Goal: Task Accomplishment & Management: Use online tool/utility

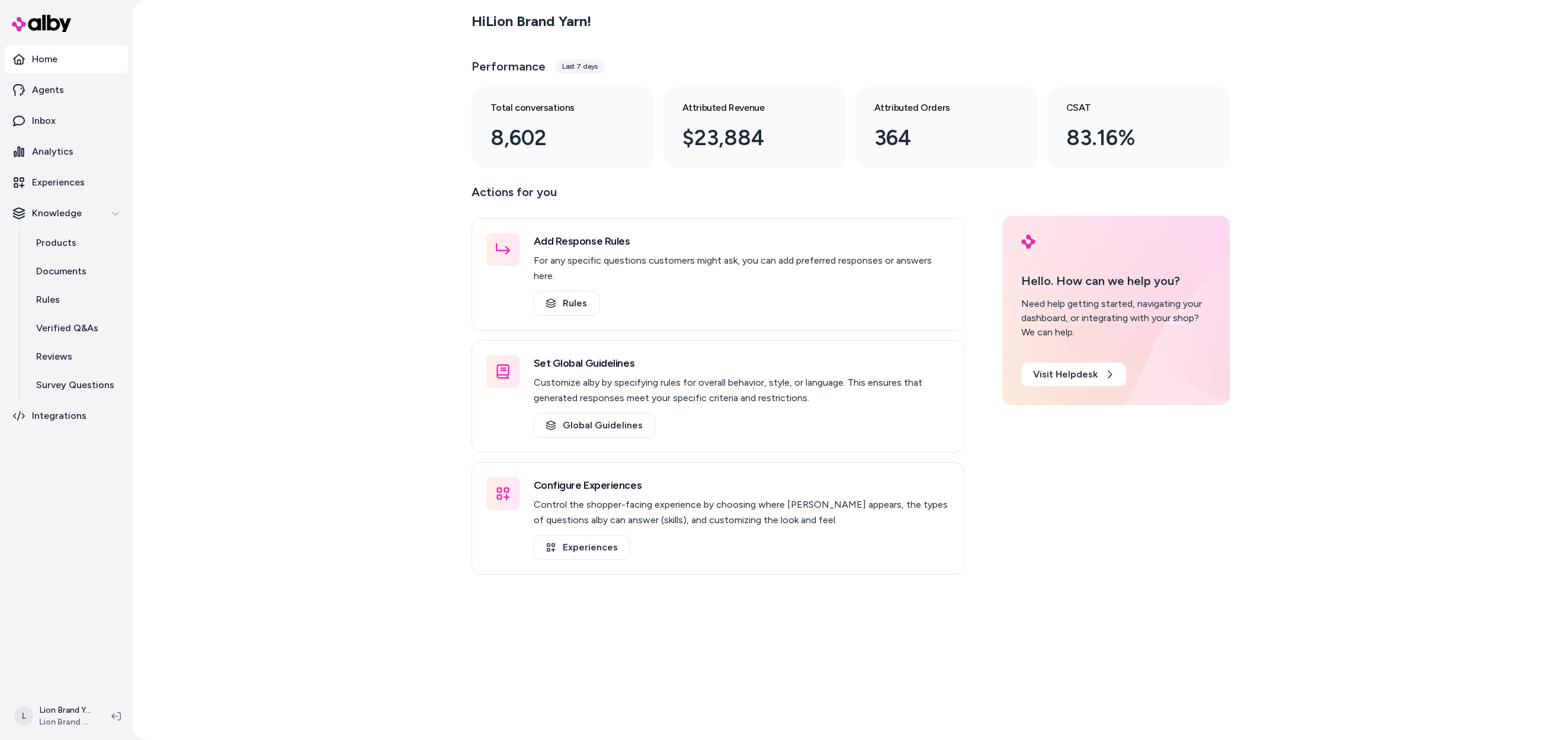
click at [358, 292] on div "Hi Lion Brand Yarn ! Performance Last 7 days Total conversations 8,602 Attribut…" at bounding box center [850, 370] width 1435 height 740
click at [1308, 184] on div "Hi Lion Brand Yarn ! Performance Last 7 days Total conversations 8,602 Attribut…" at bounding box center [850, 370] width 1435 height 740
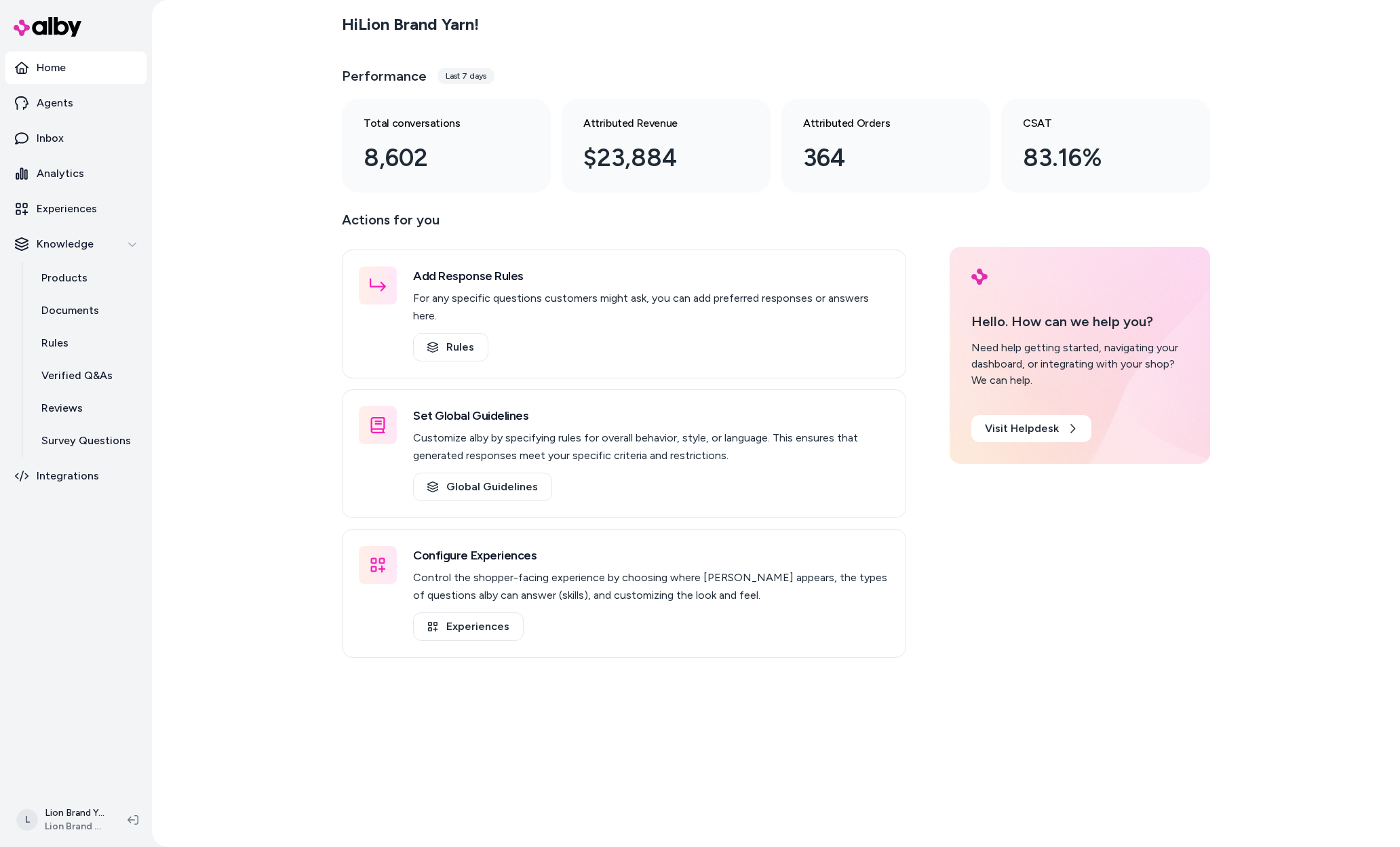
click at [241, 244] on div "Hi Lion Brand Yarn ! Performance Last 7 days Total conversations 8,602 Attribut…" at bounding box center [776, 424] width 1248 height 847
click at [95, 447] on p "Survey Questions" at bounding box center [86, 440] width 89 height 16
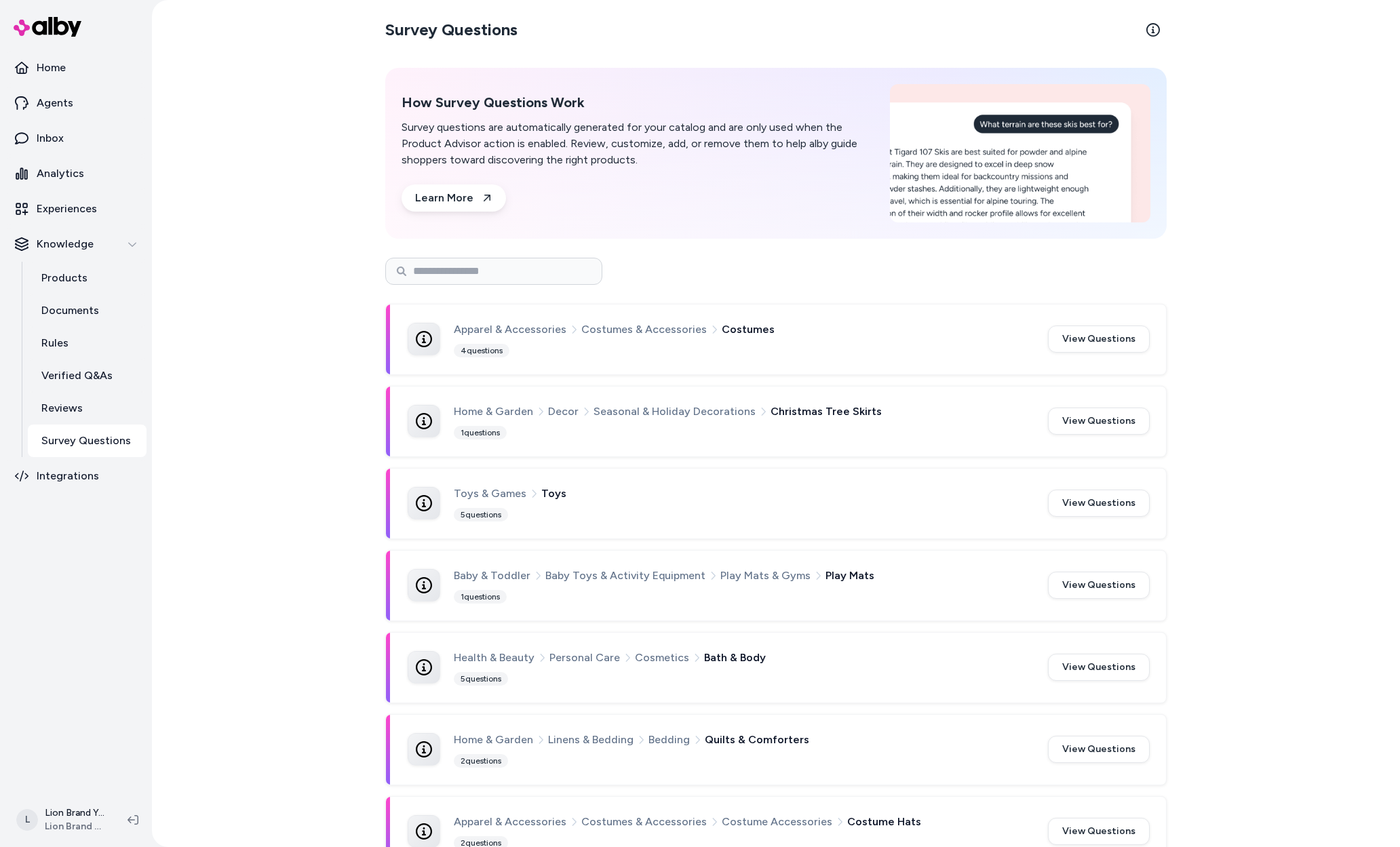
click at [309, 362] on div "Survey Questions How Survey Questions Work Survey questions are automatically g…" at bounding box center [776, 424] width 1248 height 847
click at [1273, 395] on div "Survey Questions How Survey Questions Work Survey questions are automatically g…" at bounding box center [776, 424] width 1248 height 847
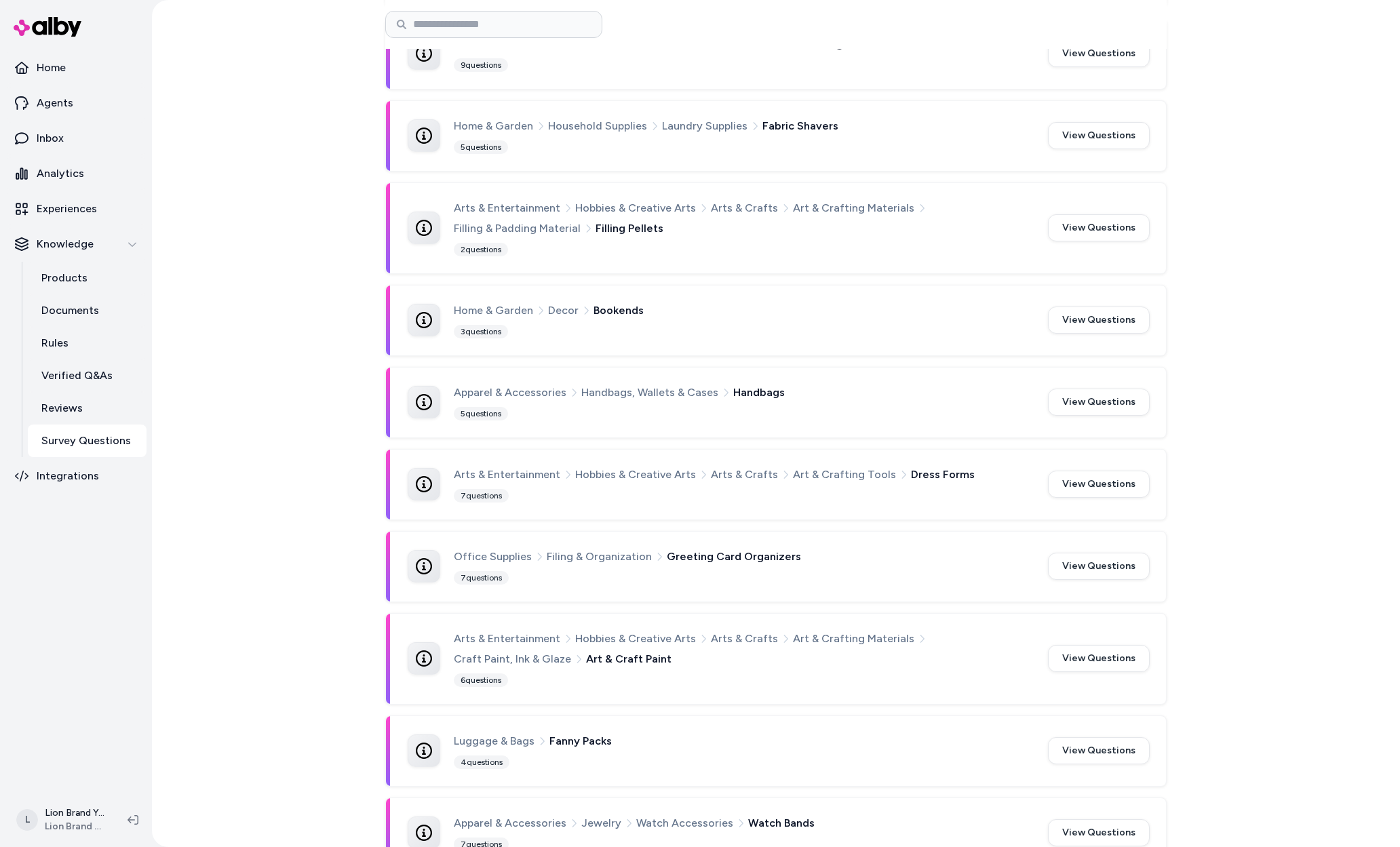
scroll to position [19862, 0]
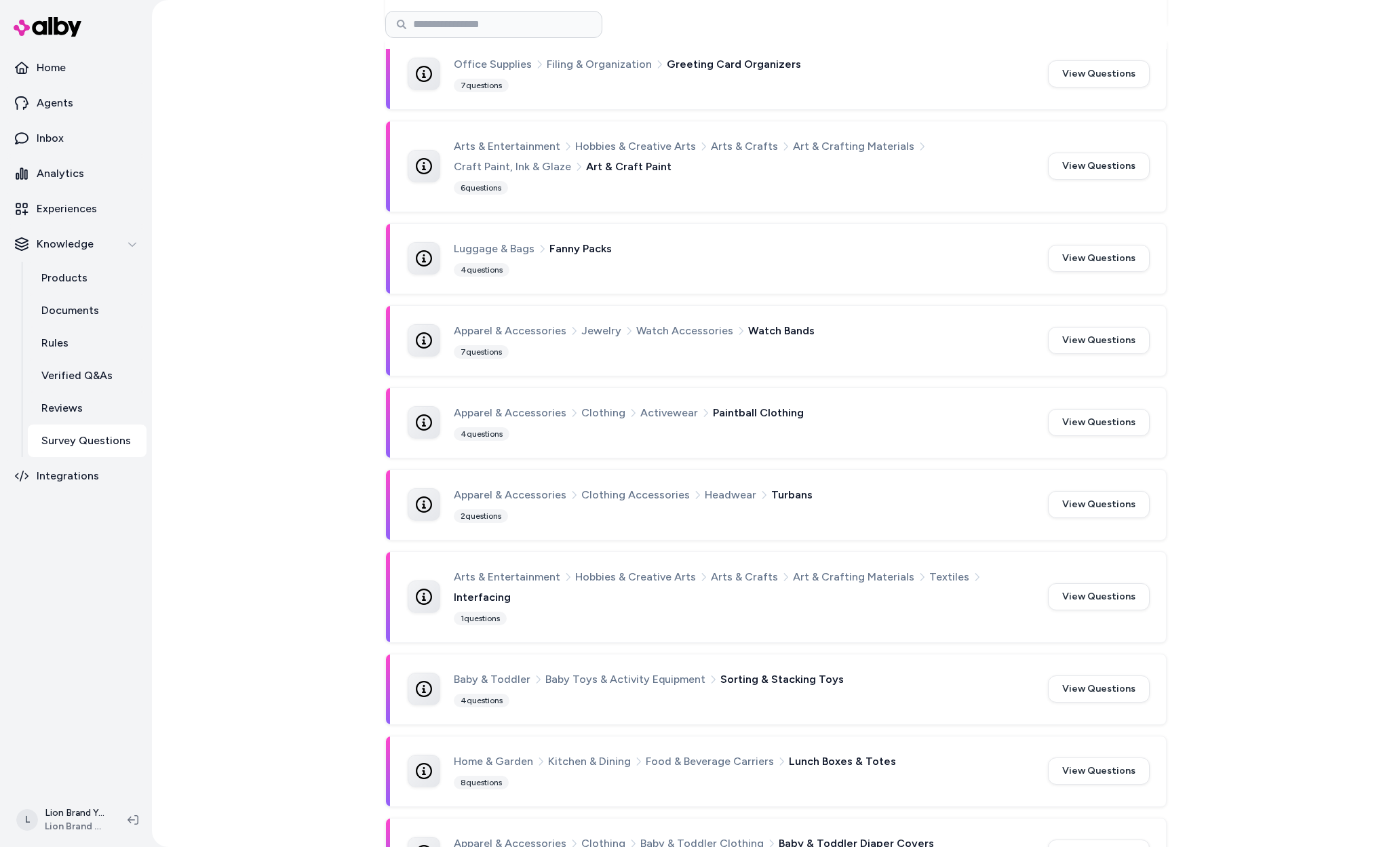
click at [1292, 469] on div "Survey Questions How Survey Questions Work Survey questions are automatically g…" at bounding box center [776, 424] width 1248 height 847
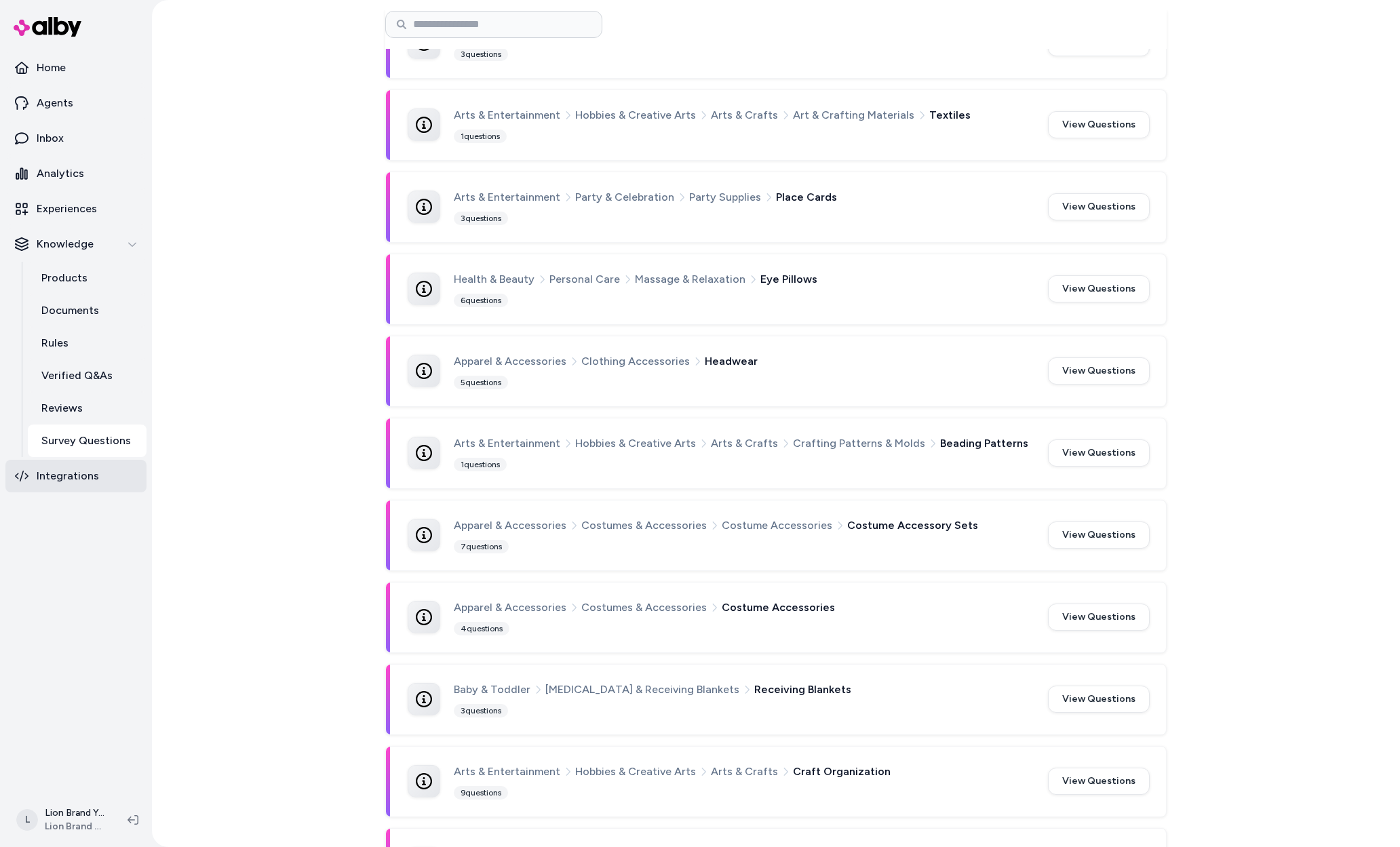
scroll to position [18642, 0]
click at [74, 472] on p "Integrations" at bounding box center [68, 476] width 62 height 16
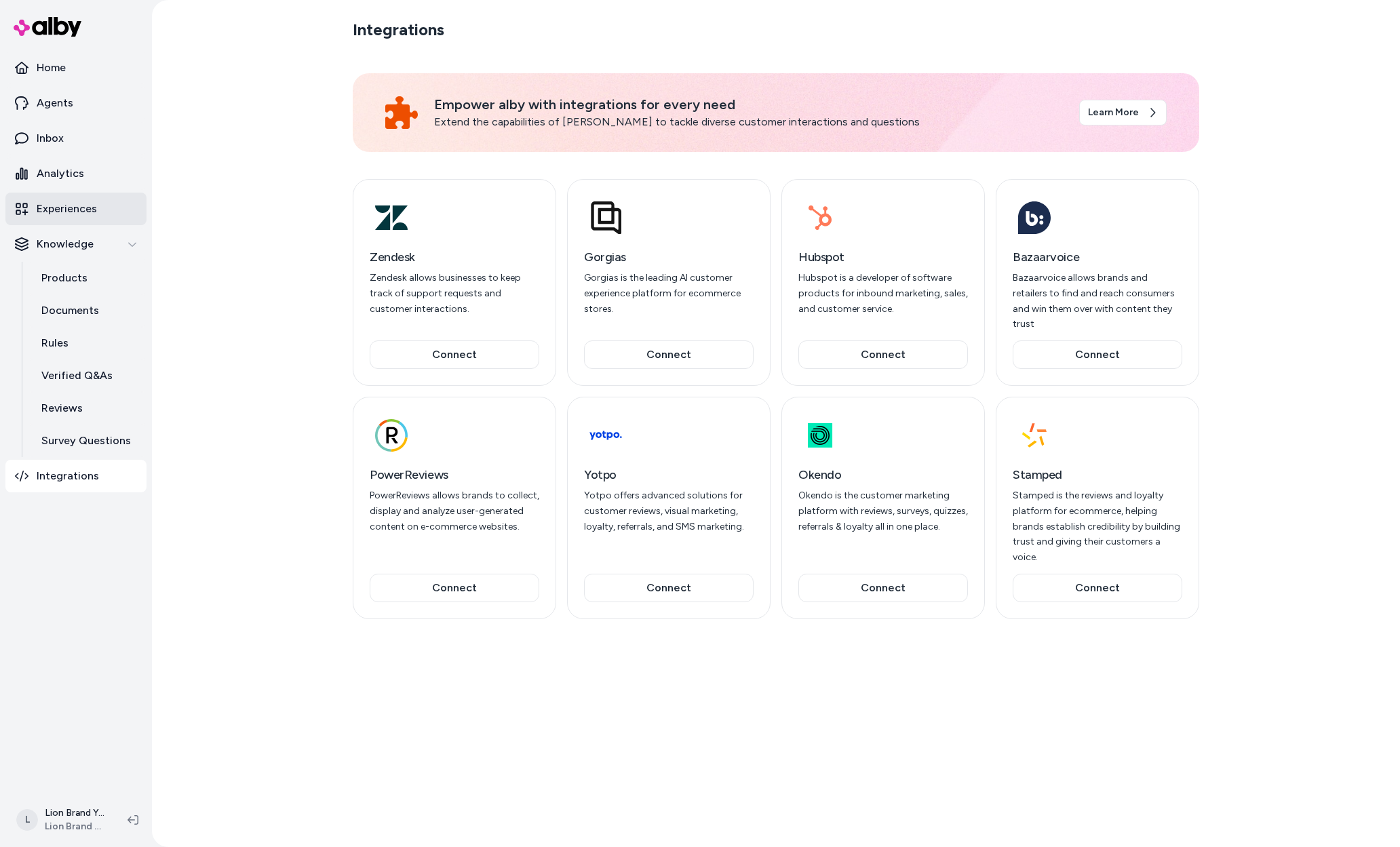
click at [74, 205] on p "Experiences" at bounding box center [67, 209] width 61 height 16
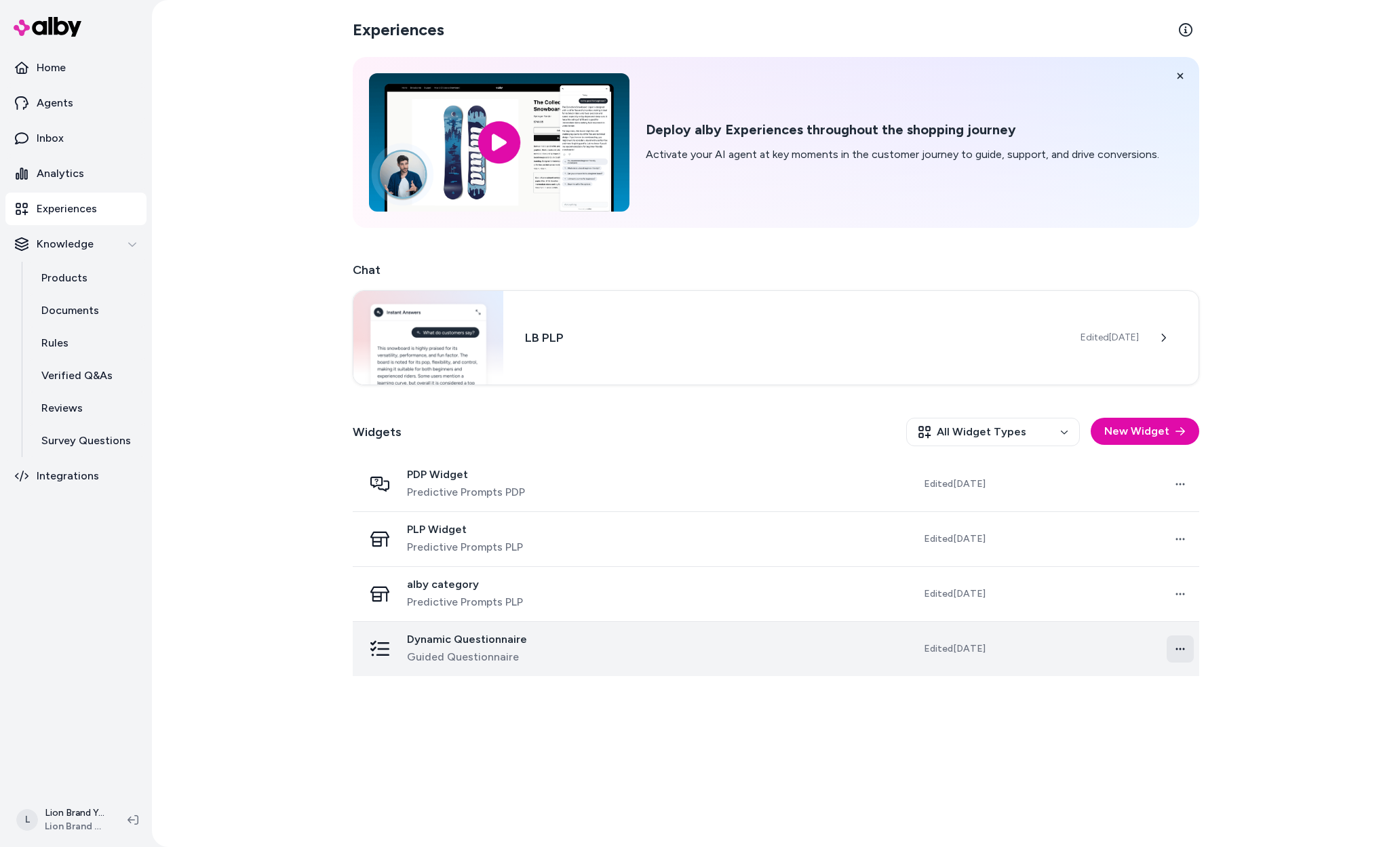
click at [1178, 642] on html "Home Agents Inbox Analytics Experiences Knowledge Products Documents Rules Veri…" at bounding box center [700, 424] width 1400 height 847
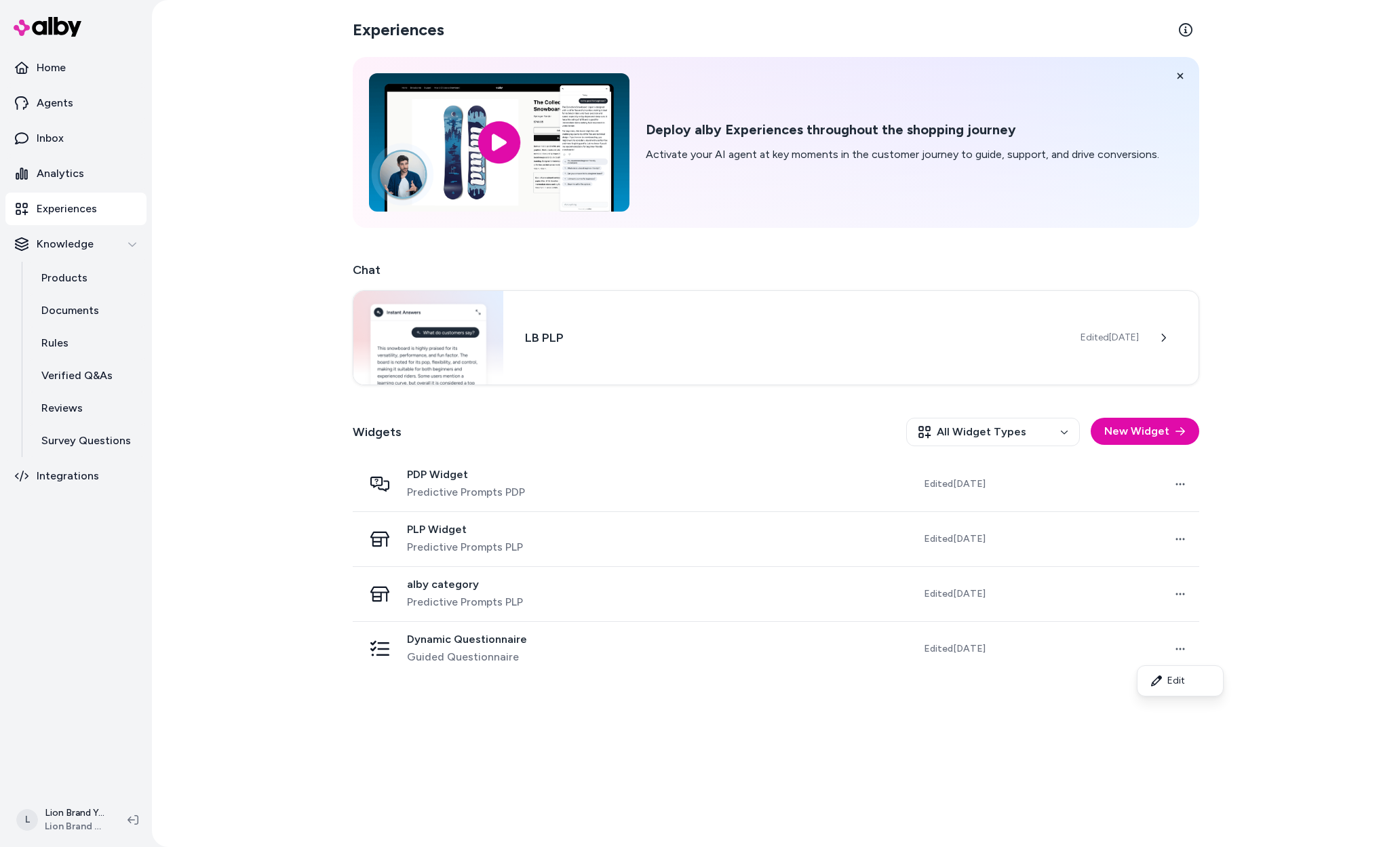
click at [1265, 618] on html "Home Agents Inbox Analytics Experiences Knowledge Products Documents Rules Veri…" at bounding box center [700, 424] width 1400 height 847
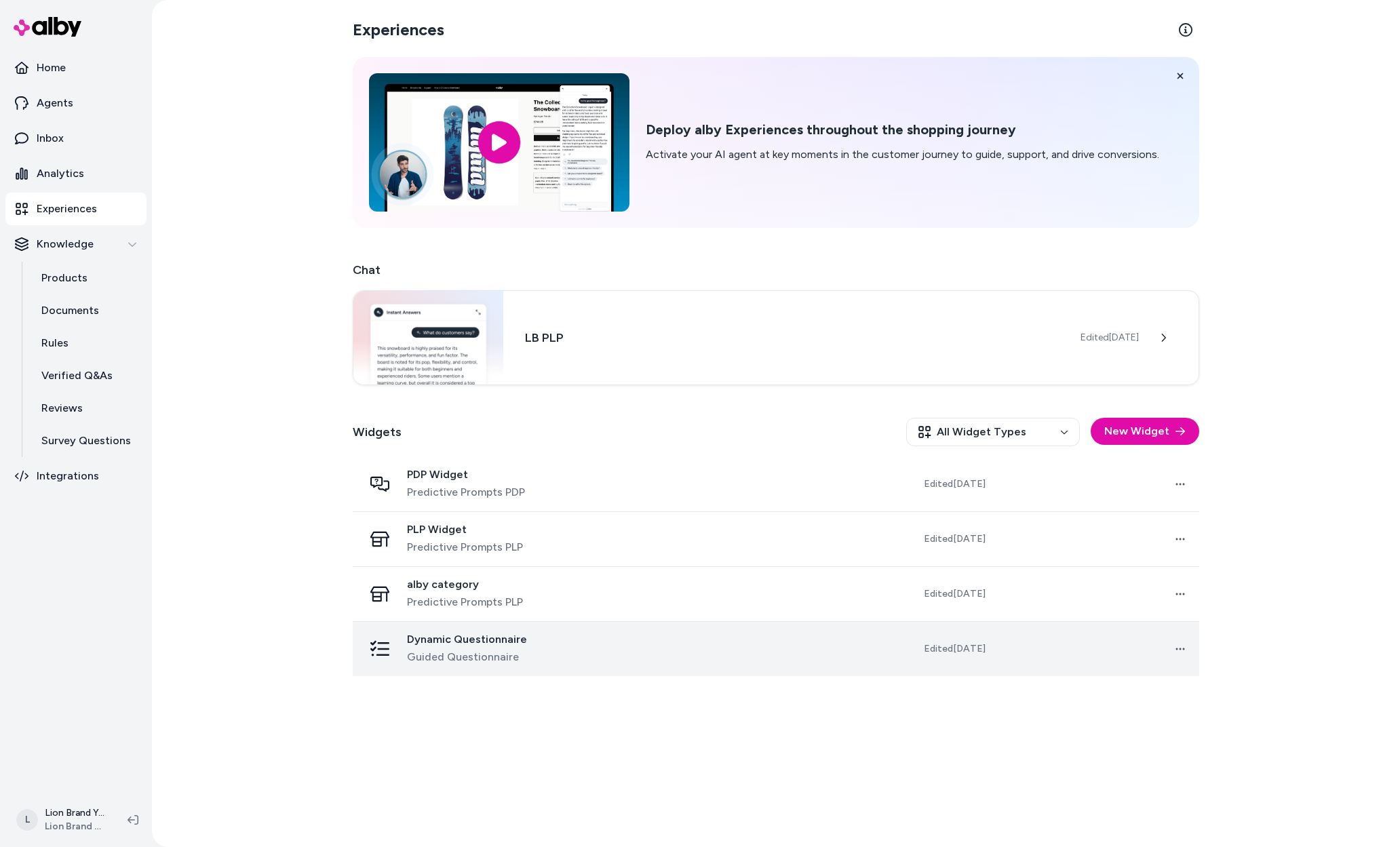
click at [1007, 655] on td "Open menu" at bounding box center [1097, 648] width 203 height 55
click at [963, 646] on span "Edited Sep 07, 2025" at bounding box center [955, 649] width 62 height 14
click at [491, 649] on span "Guided Questionnaire" at bounding box center [467, 657] width 120 height 16
click at [921, 658] on td "Edited Sep 07, 2025" at bounding box center [913, 648] width 166 height 55
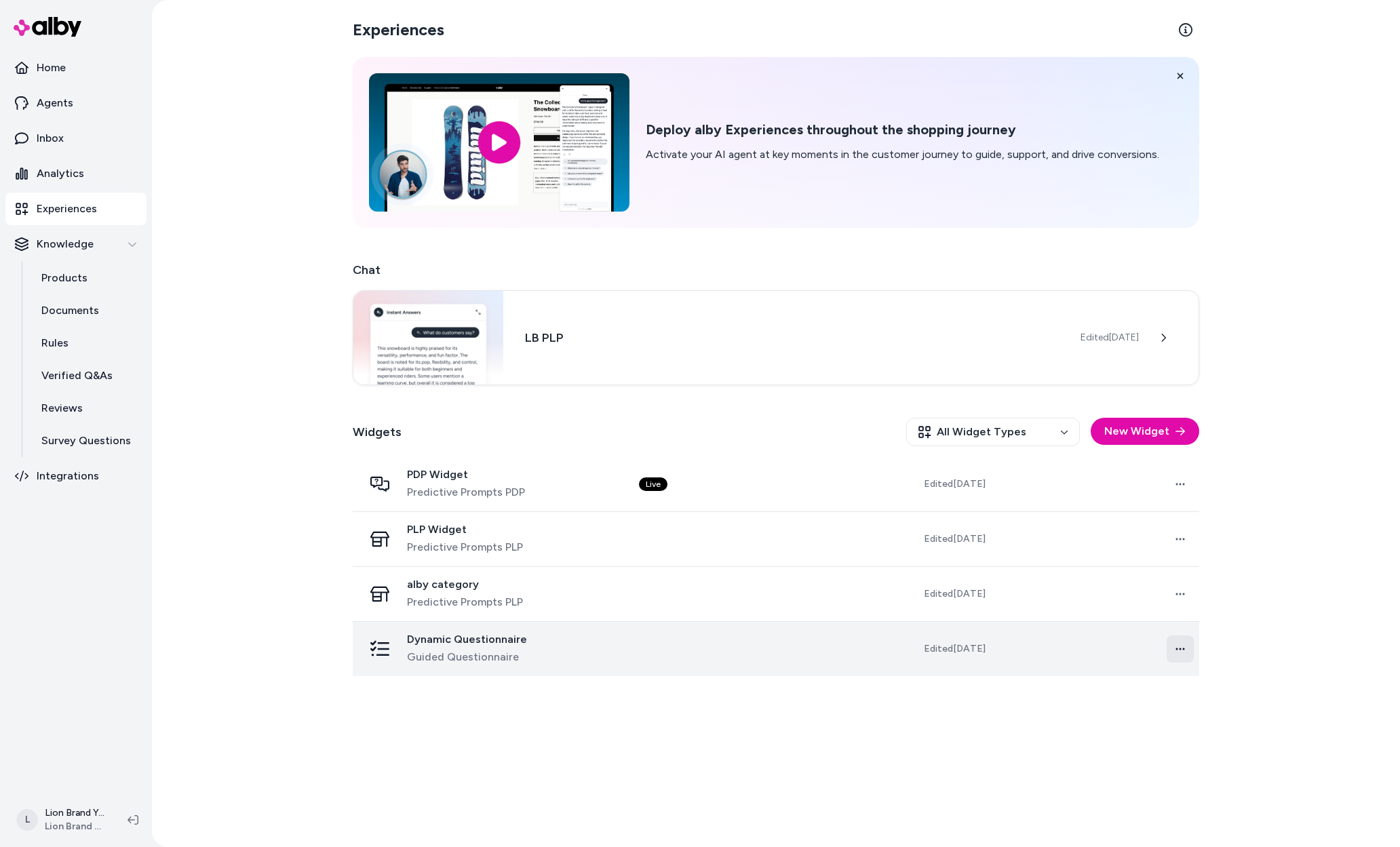
click at [1183, 650] on html "Home Agents Inbox Analytics Experiences Knowledge Products Documents Rules Veri…" at bounding box center [700, 424] width 1400 height 847
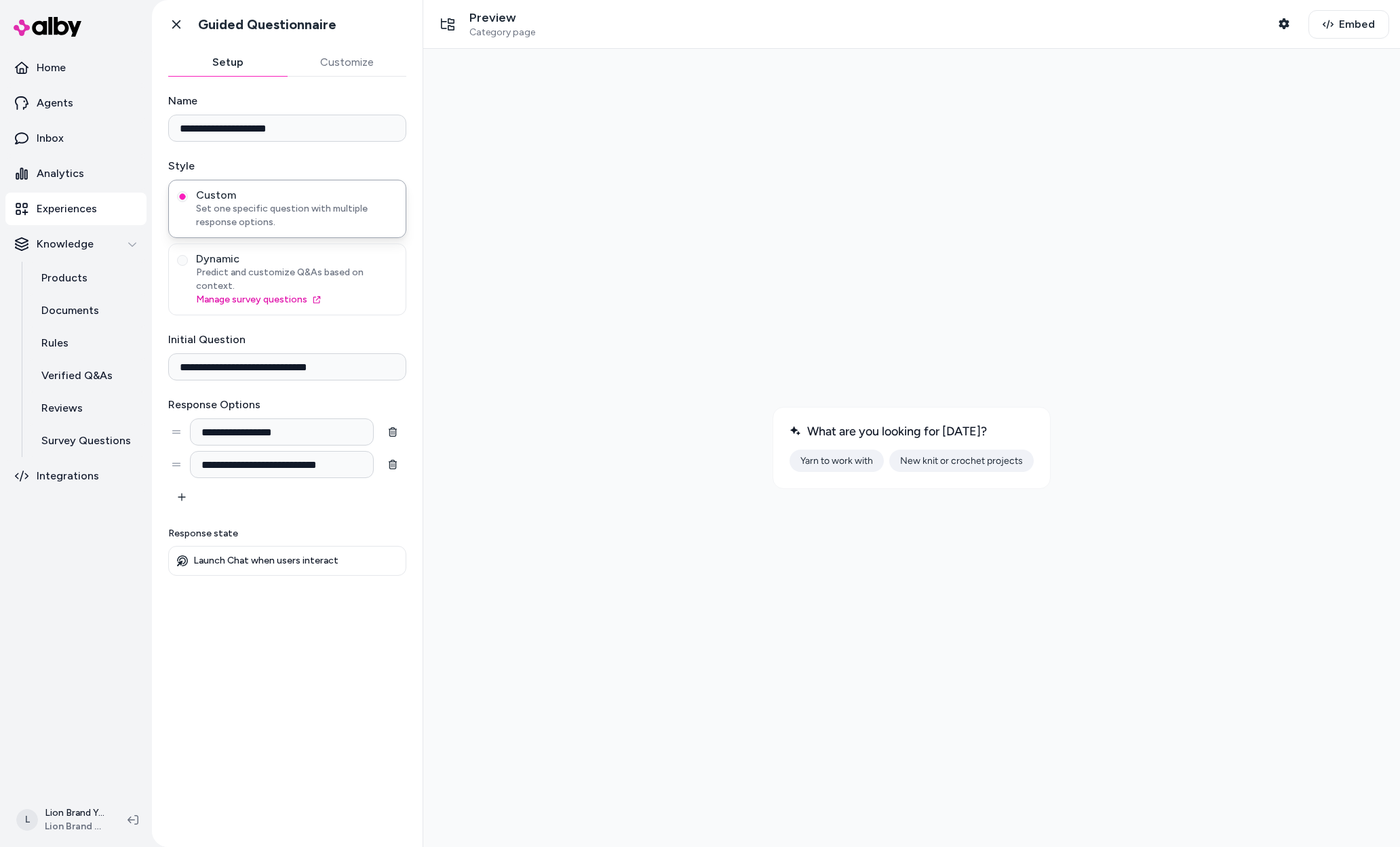
click at [970, 459] on button "New knit or crochet projects" at bounding box center [961, 461] width 144 height 22
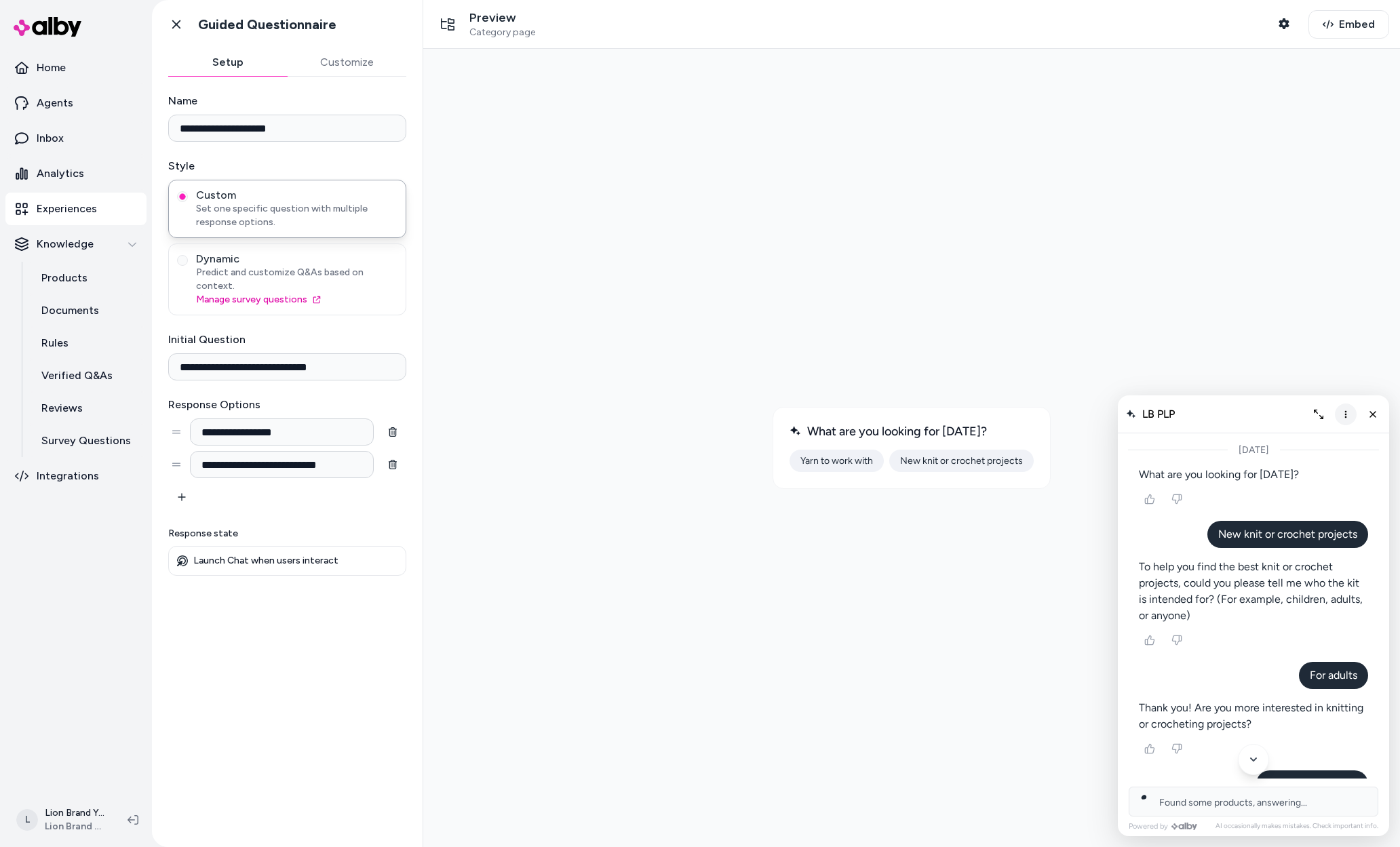
click at [1346, 414] on icon "More options" at bounding box center [1346, 413] width 2 height 7
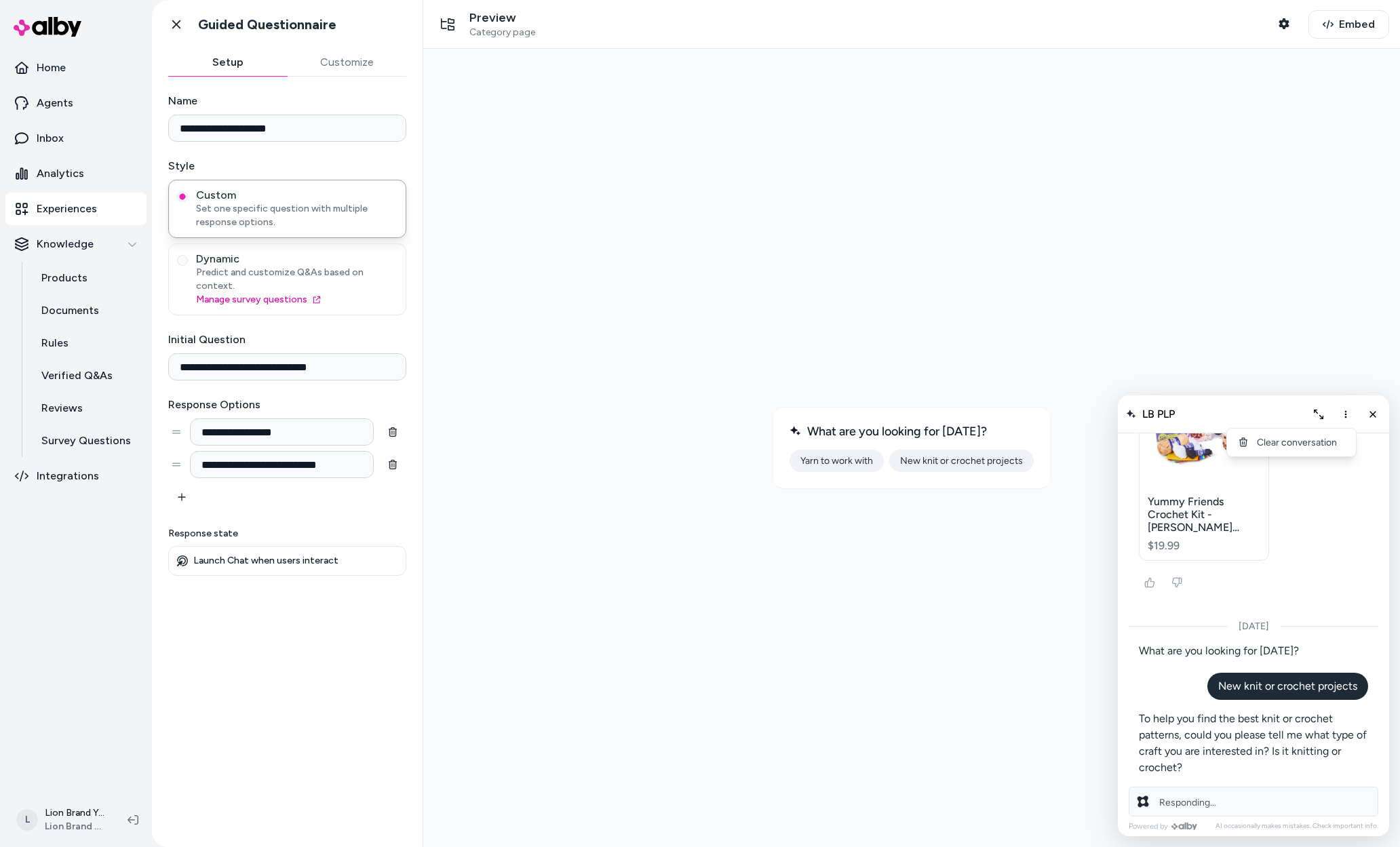
scroll to position [2687, 0]
click at [1330, 629] on div "Today" at bounding box center [1253, 626] width 251 height 11
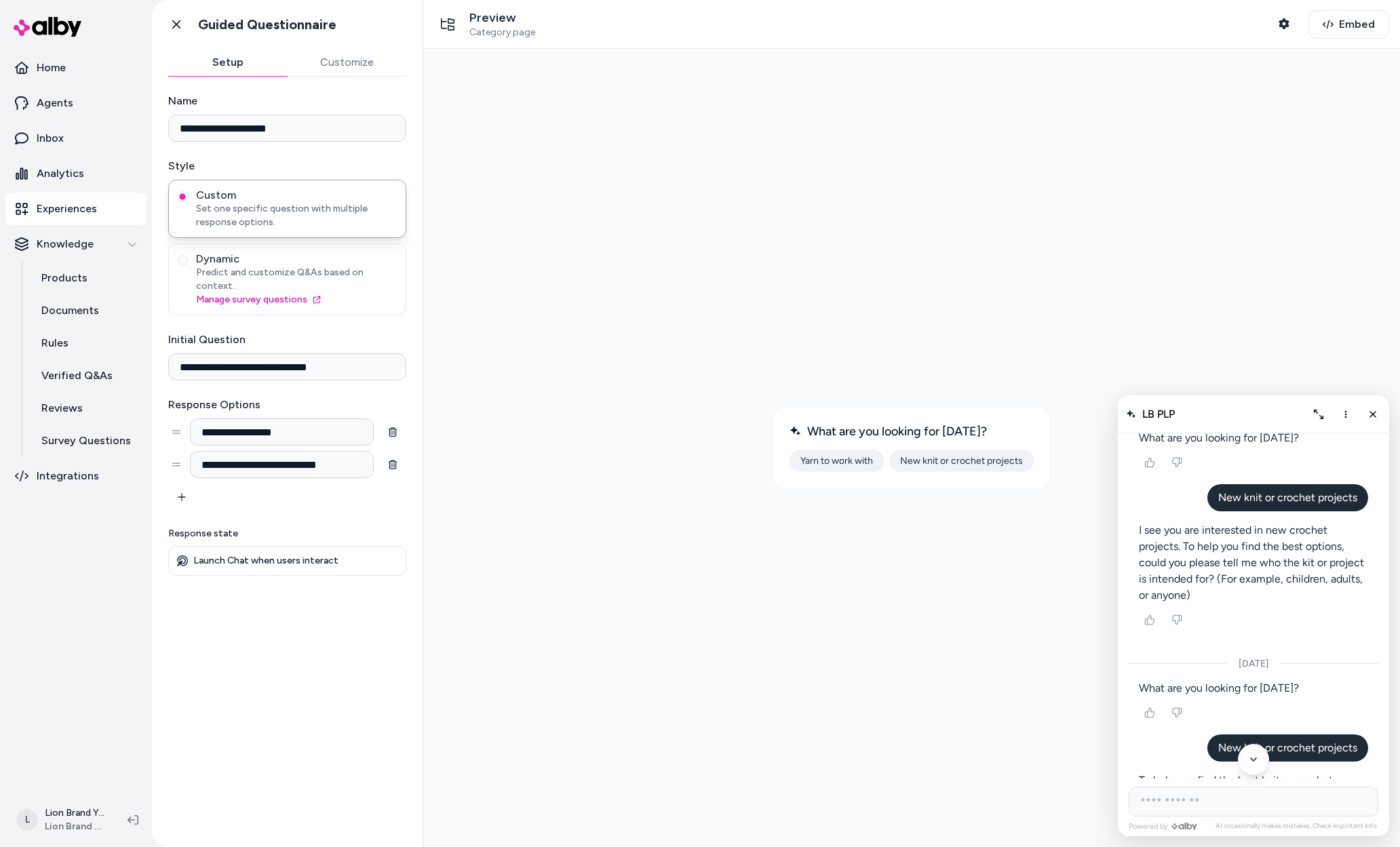
scroll to position [898, 0]
click at [1341, 27] on span "Embed" at bounding box center [1356, 24] width 36 height 16
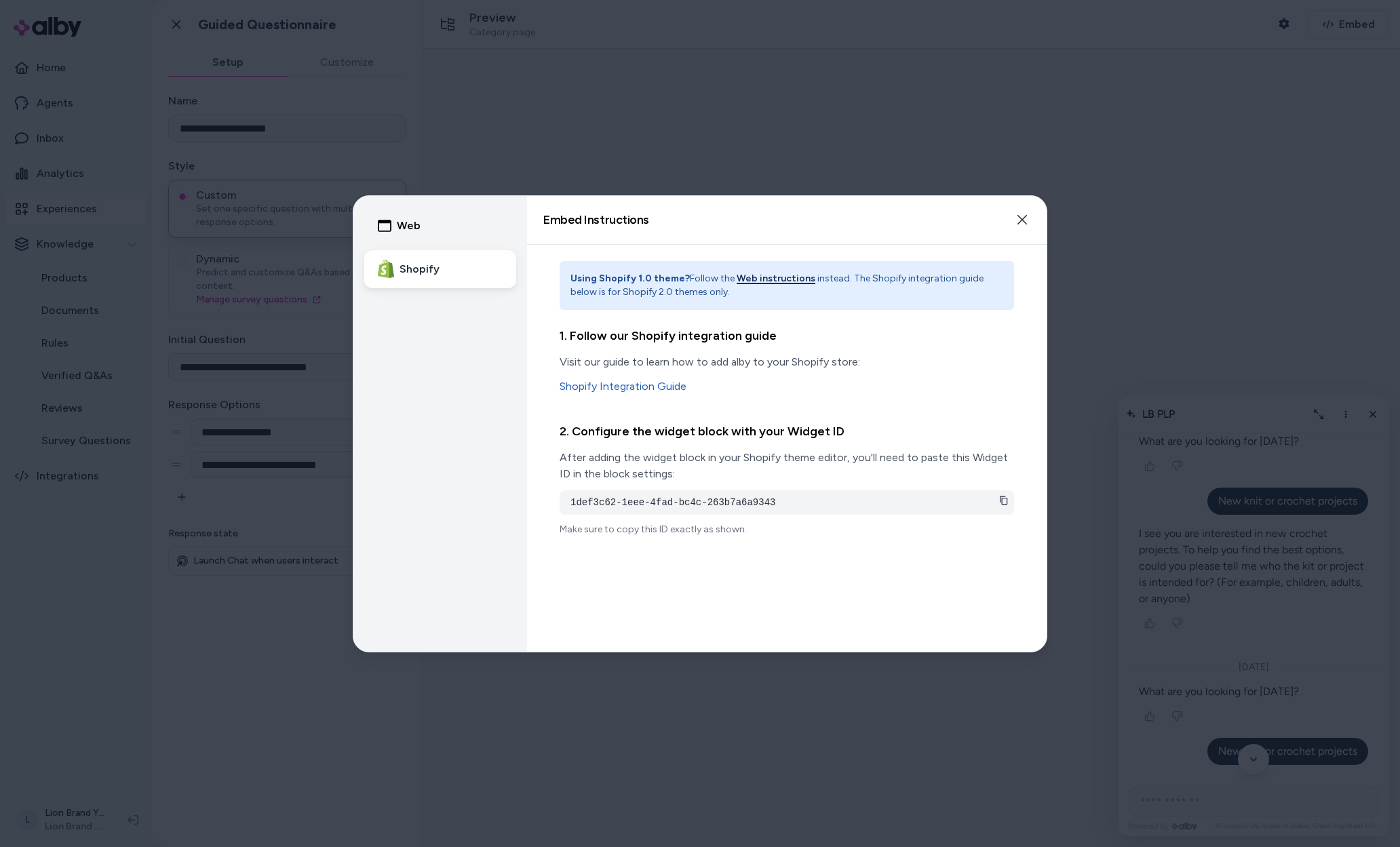
click at [771, 279] on button "Web instructions" at bounding box center [776, 279] width 79 height 14
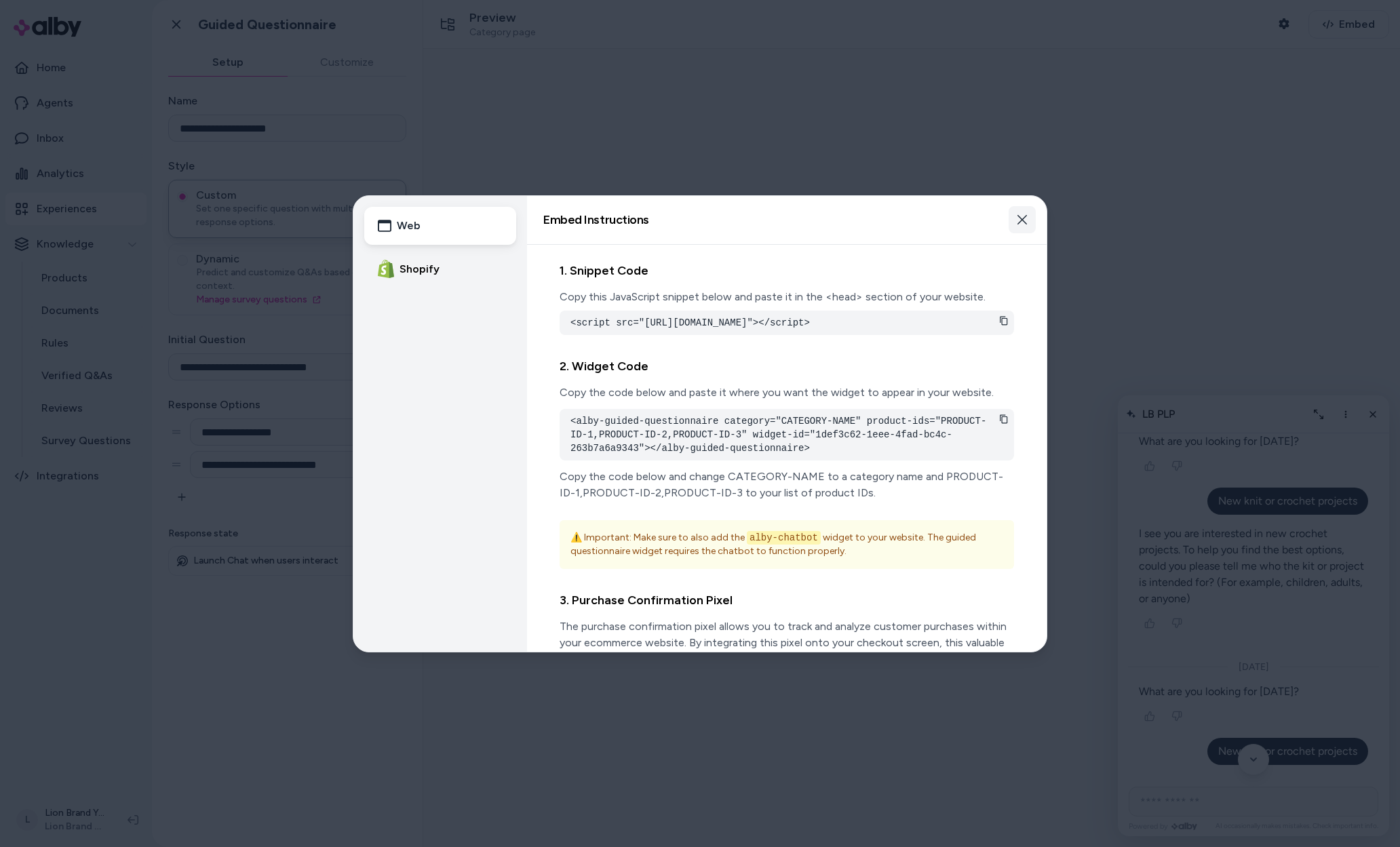
click at [1019, 219] on icon "button" at bounding box center [1023, 220] width 11 height 11
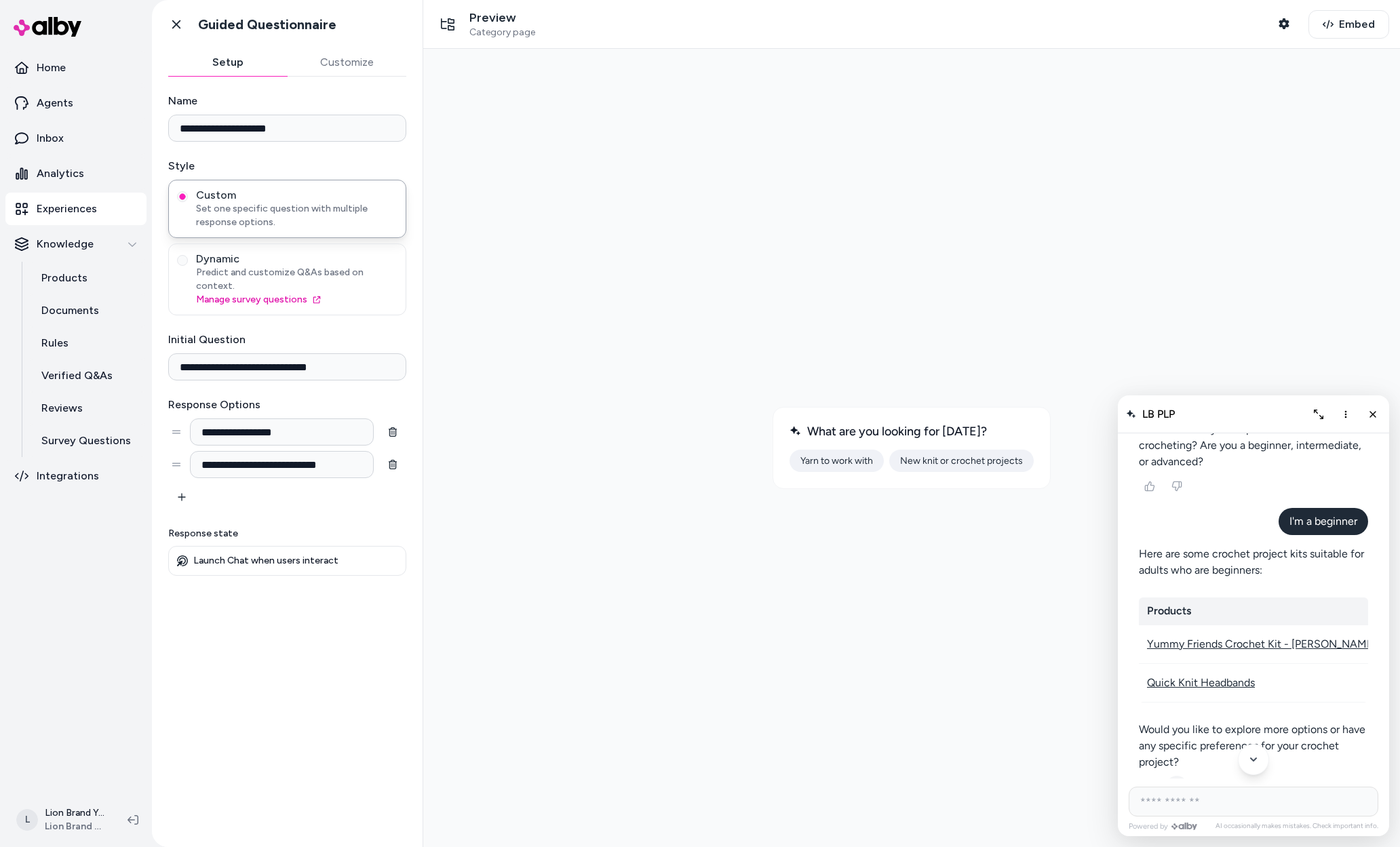
scroll to position [407, 0]
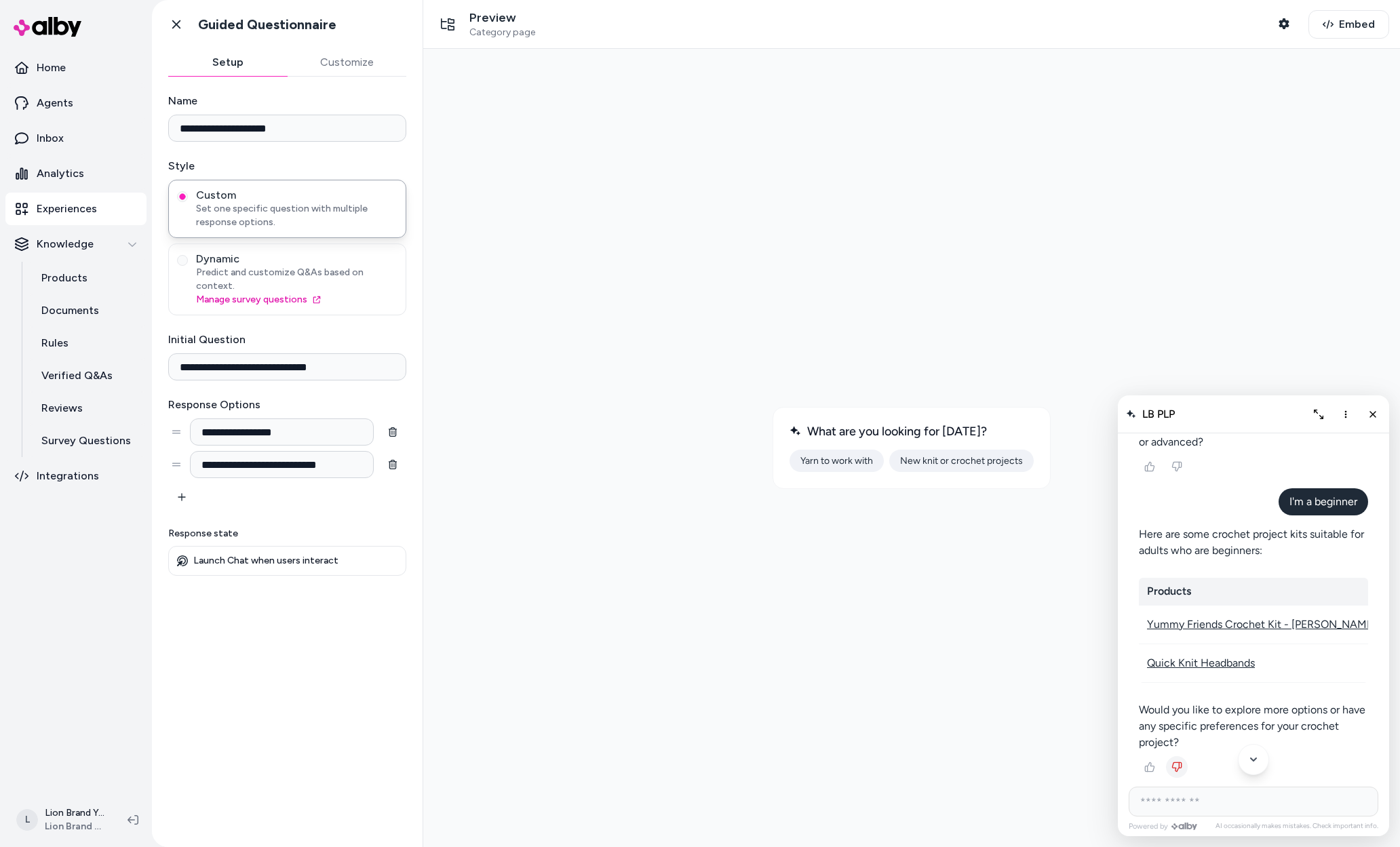
click at [1155, 412] on span "LB PLP" at bounding box center [1158, 414] width 33 height 13
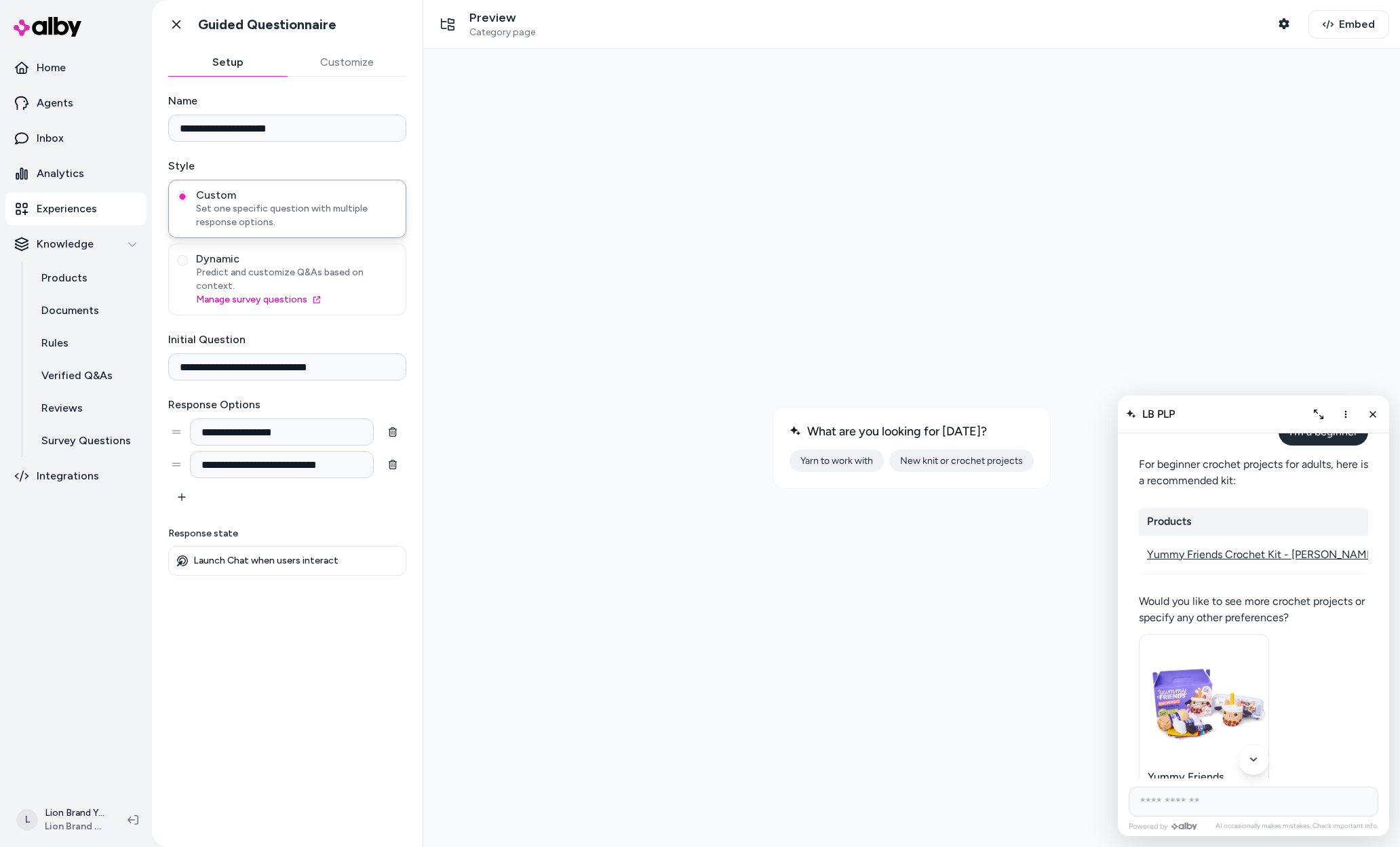
scroll to position [2373, 0]
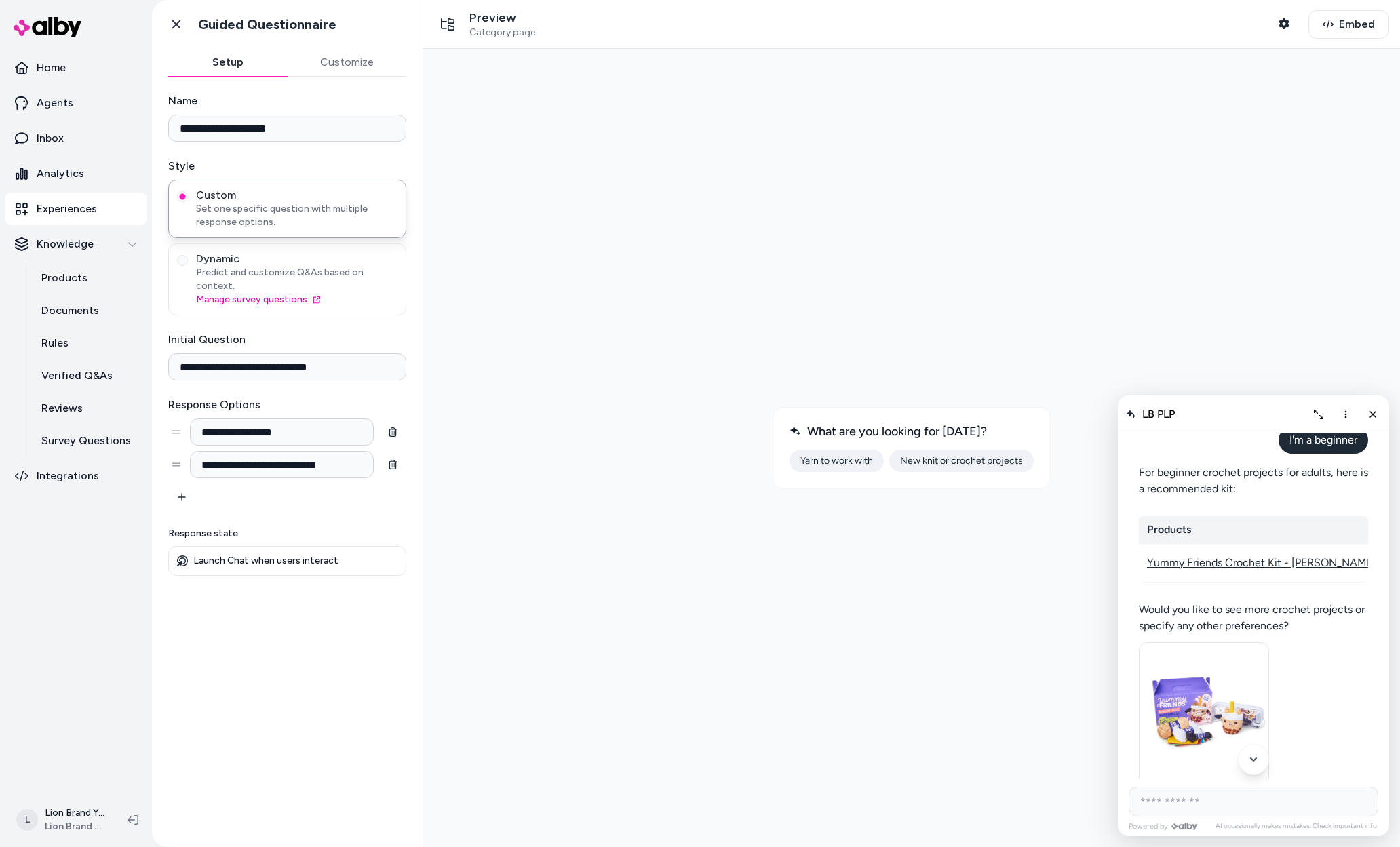
click at [1301, 782] on div "Powered by AI occasionally makes mistakes. Check important info." at bounding box center [1253, 807] width 272 height 57
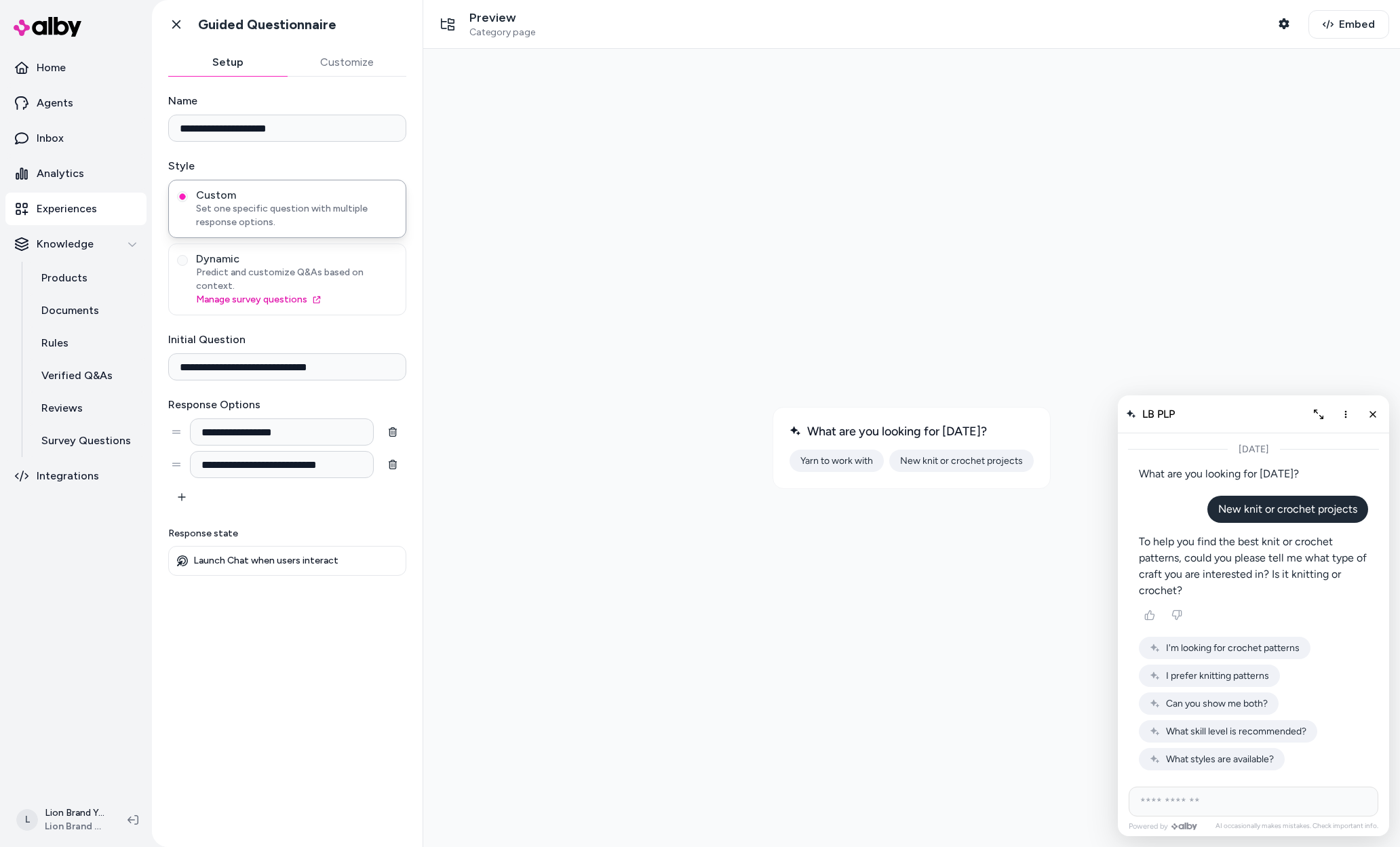
scroll to position [2864, 0]
click at [1336, 708] on div "AI Shopping Assistant" at bounding box center [1253, 704] width 229 height 134
click at [1287, 774] on div "To help you find the best knit or crochet patterns, could you please tell me wh…" at bounding box center [1253, 655] width 229 height 244
click at [1246, 678] on span "I prefer knitting patterns" at bounding box center [1217, 676] width 103 height 11
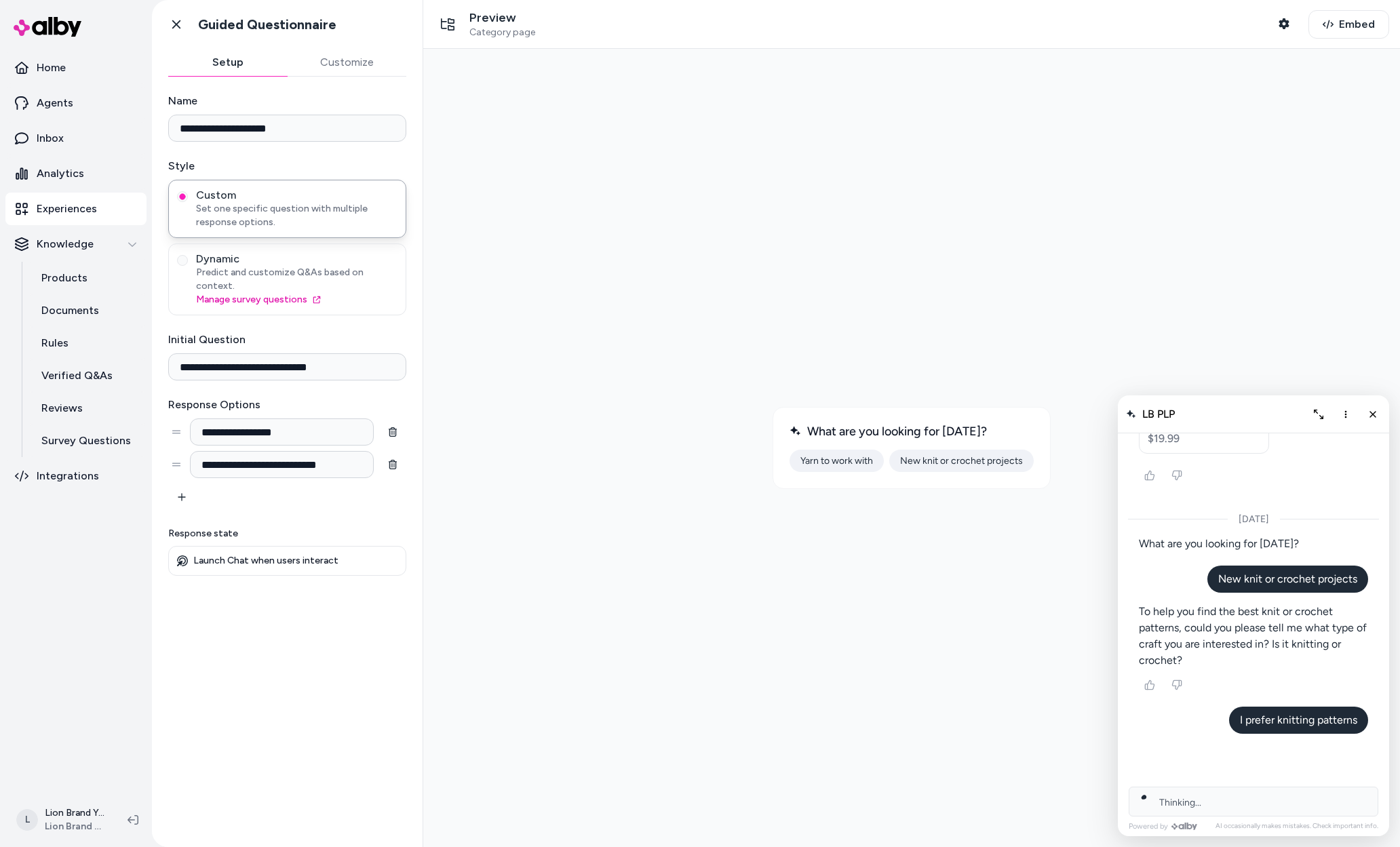
scroll to position [2812, 0]
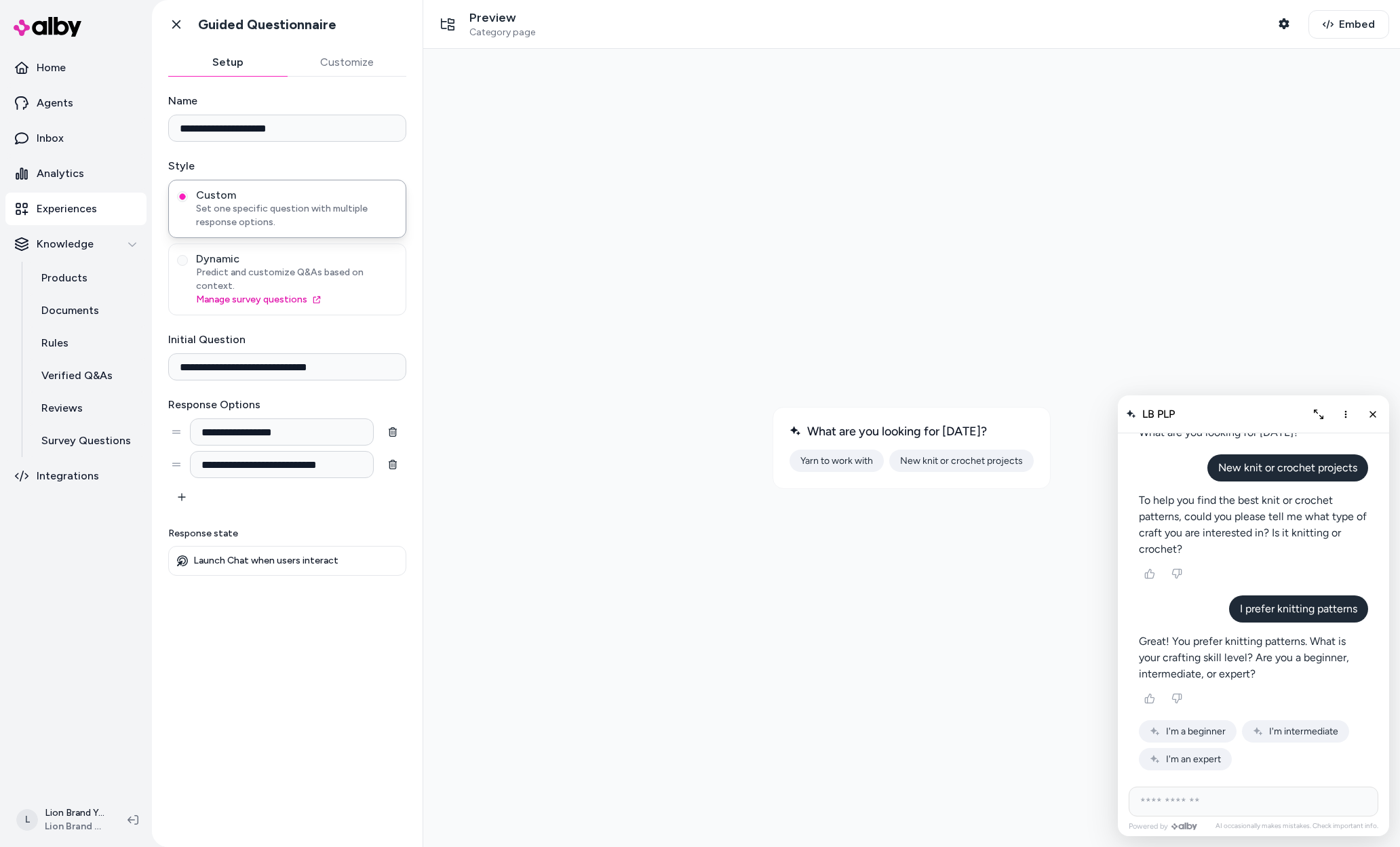
click at [1290, 726] on span "I'm intermediate" at bounding box center [1304, 731] width 69 height 11
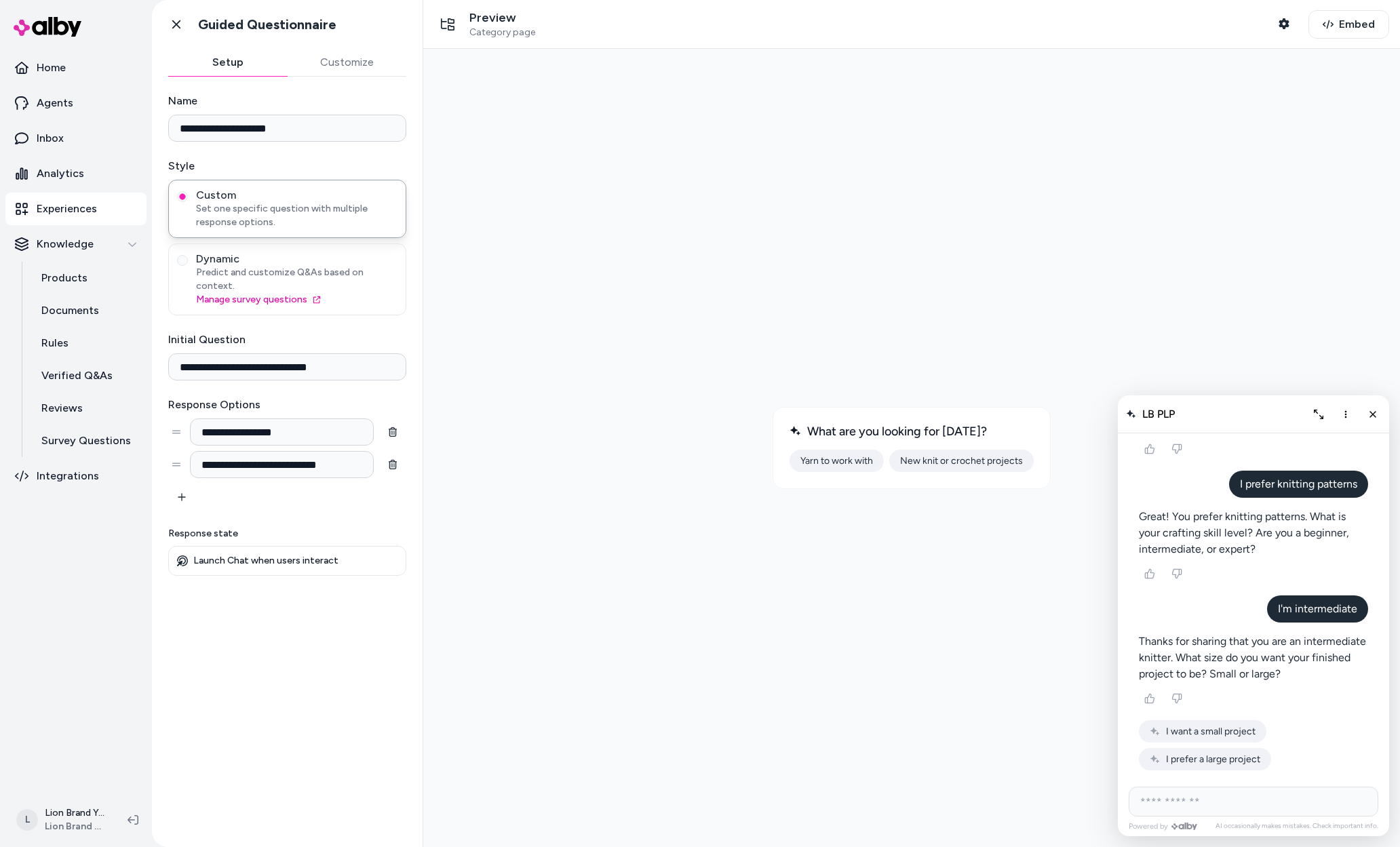
scroll to position [3030, 0]
click at [1182, 703] on button "Thumbs down" at bounding box center [1176, 698] width 22 height 21
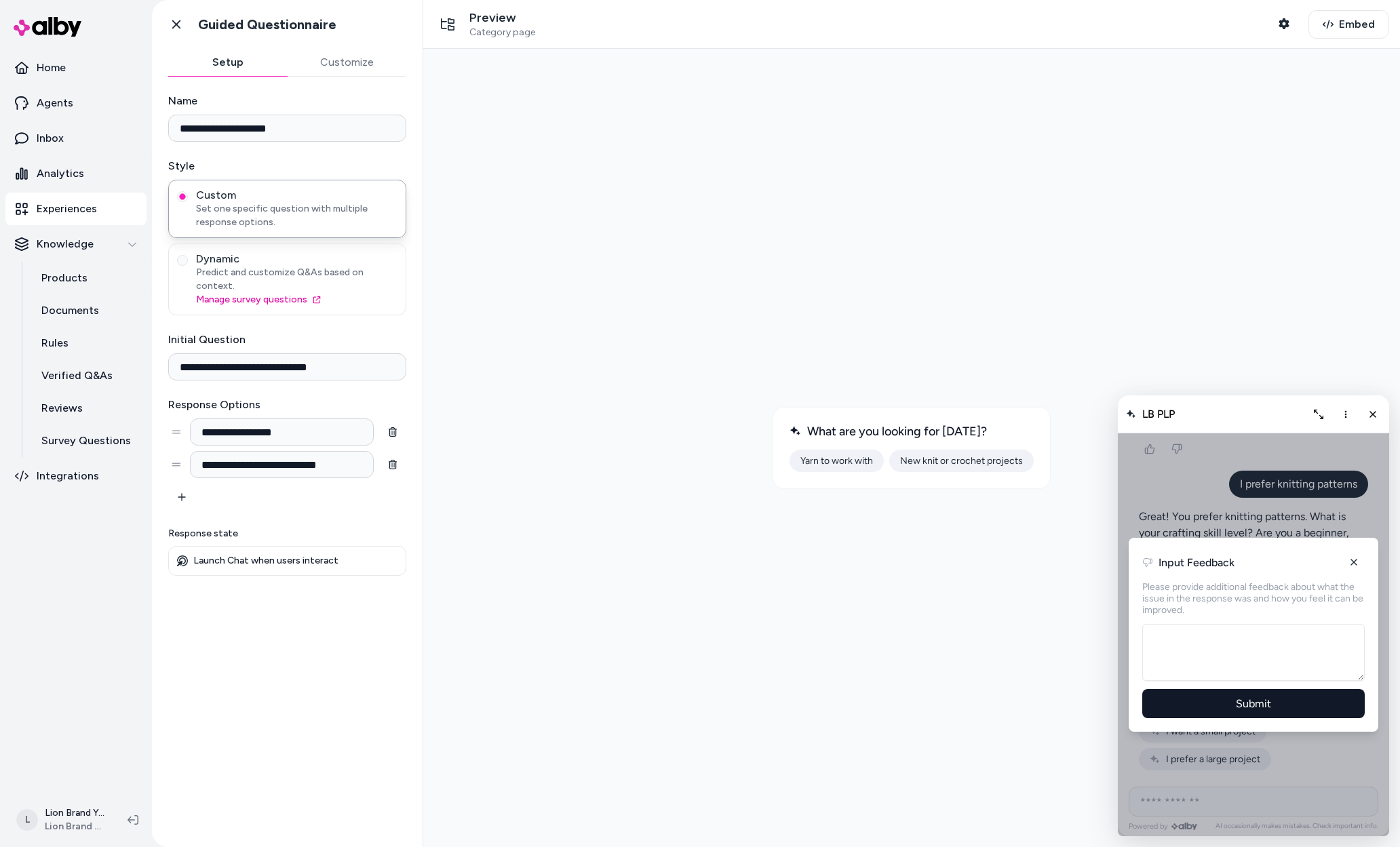
click at [1183, 701] on div "AI Shopping Assistant" at bounding box center [1253, 634] width 272 height 403
click at [1357, 560] on icon "AI Shopping Assistant" at bounding box center [1354, 562] width 11 height 11
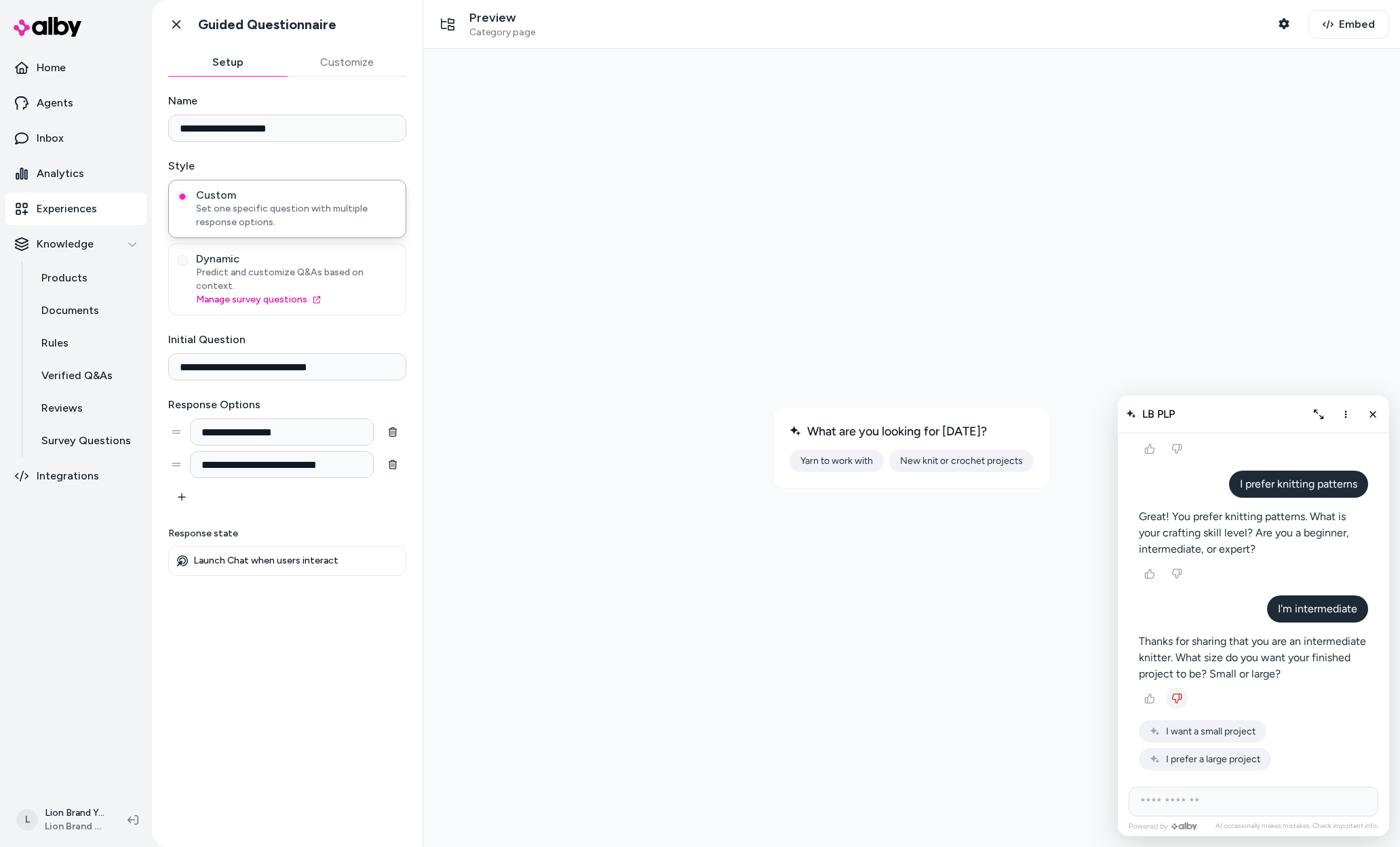
click at [1285, 802] on input "AI Shopping Assistant" at bounding box center [1253, 801] width 249 height 29
click at [1285, 810] on input "AI Shopping Assistant" at bounding box center [1253, 801] width 249 height 29
click at [1288, 802] on input "AI Shopping Assistant" at bounding box center [1253, 801] width 249 height 29
type input "**********"
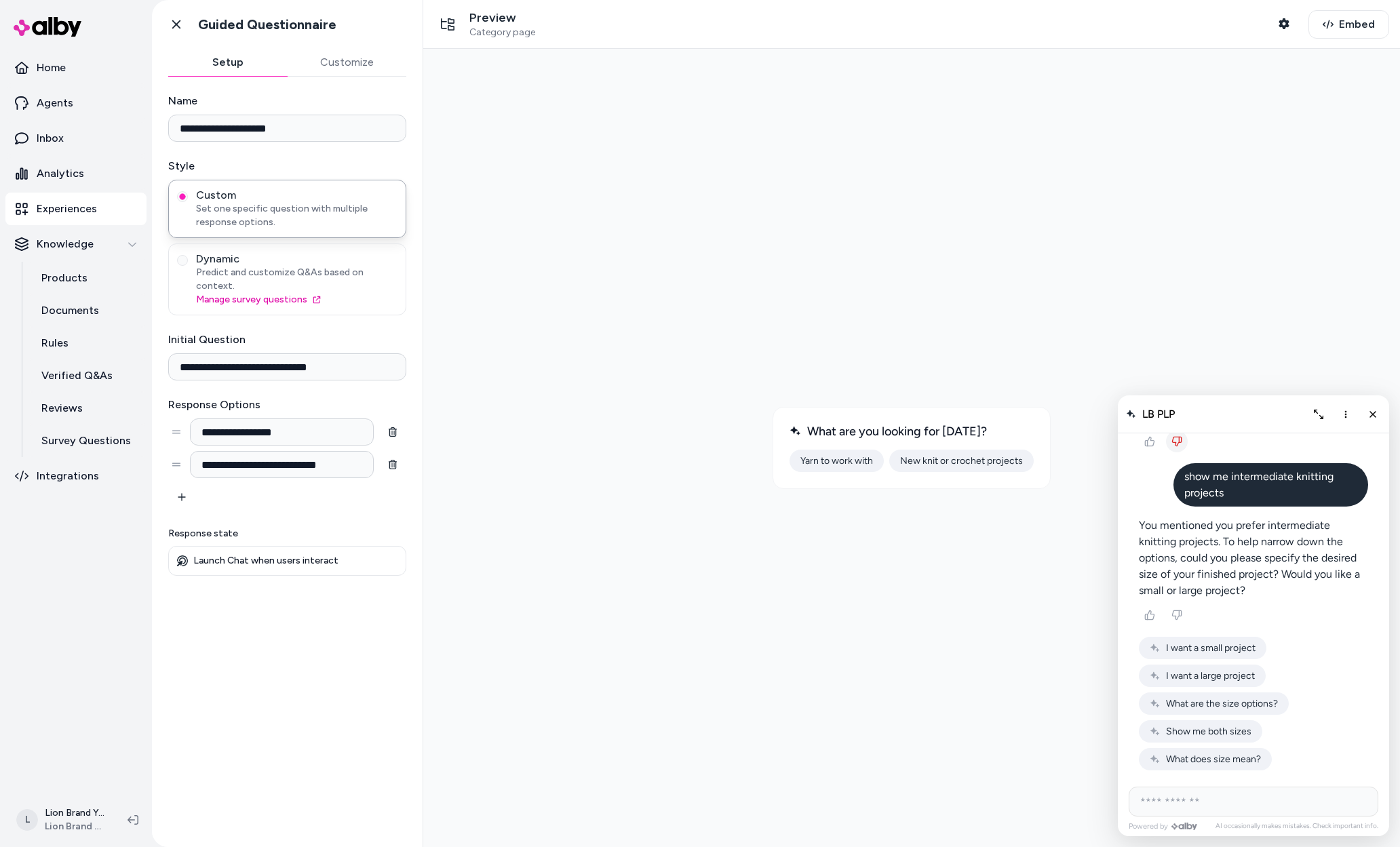
scroll to position [3287, 0]
click at [1248, 761] on span "What does size mean?" at bounding box center [1213, 759] width 95 height 11
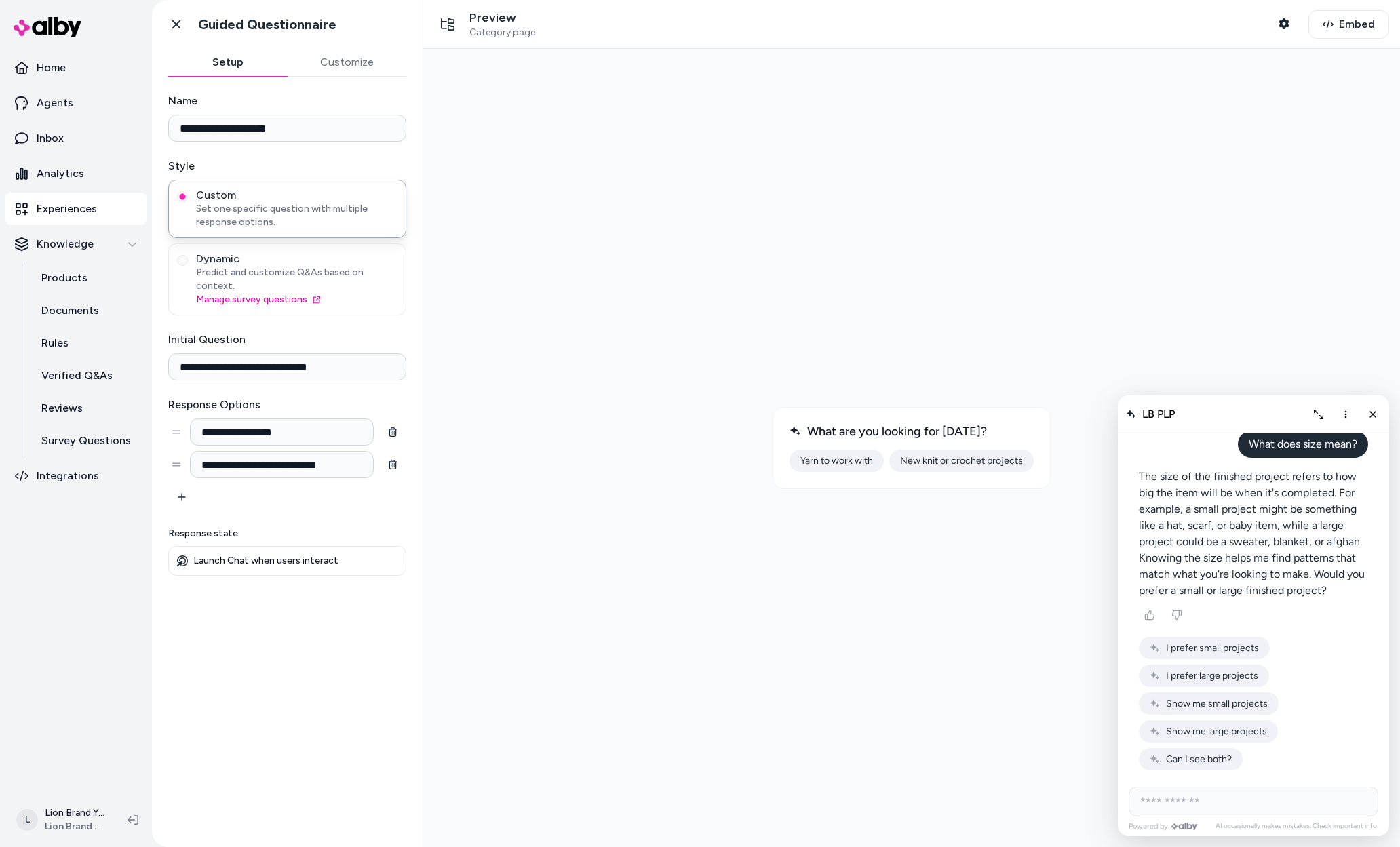
scroll to position [3493, 0]
click at [1238, 646] on span "I prefer small projects" at bounding box center [1212, 648] width 93 height 11
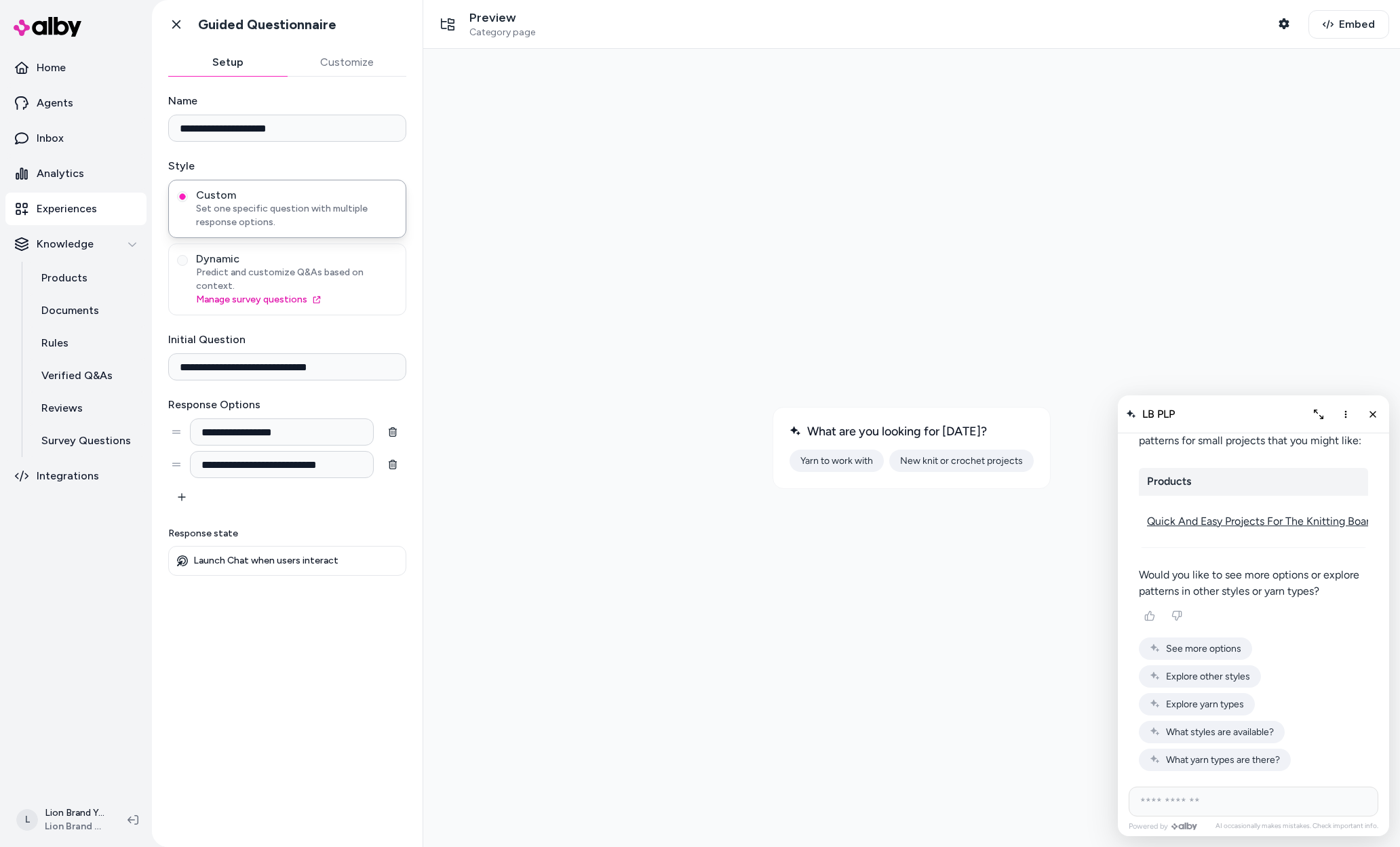
scroll to position [3778, 0]
click at [1370, 414] on icon "Close chat" at bounding box center [1373, 415] width 11 height 11
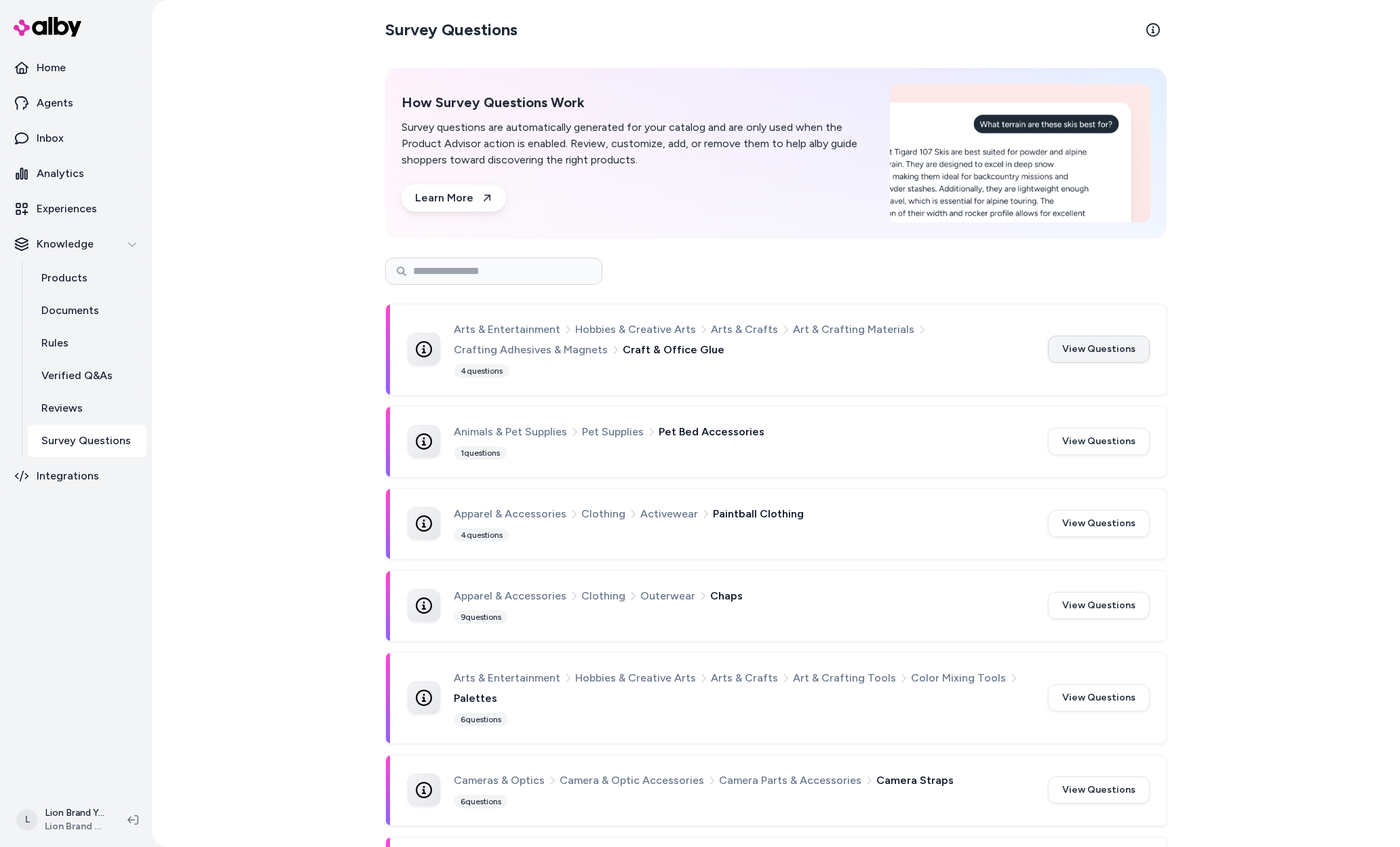
click at [1109, 354] on button "View Questions" at bounding box center [1099, 349] width 102 height 27
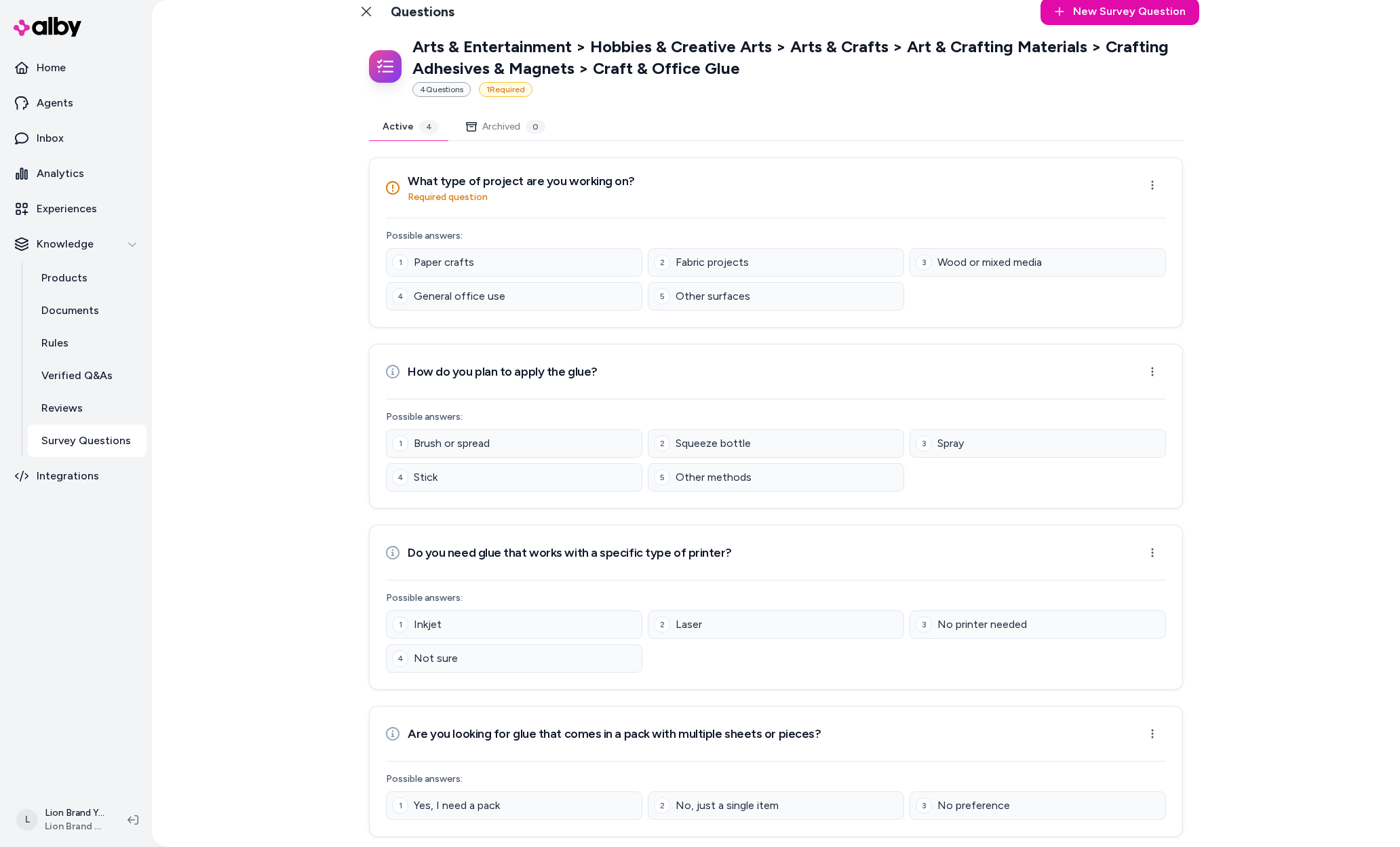
scroll to position [19, 0]
click at [1301, 367] on div "Back to Categories Questions New Survey Question New Arts & Entertainment > Hob…" at bounding box center [776, 424] width 1248 height 847
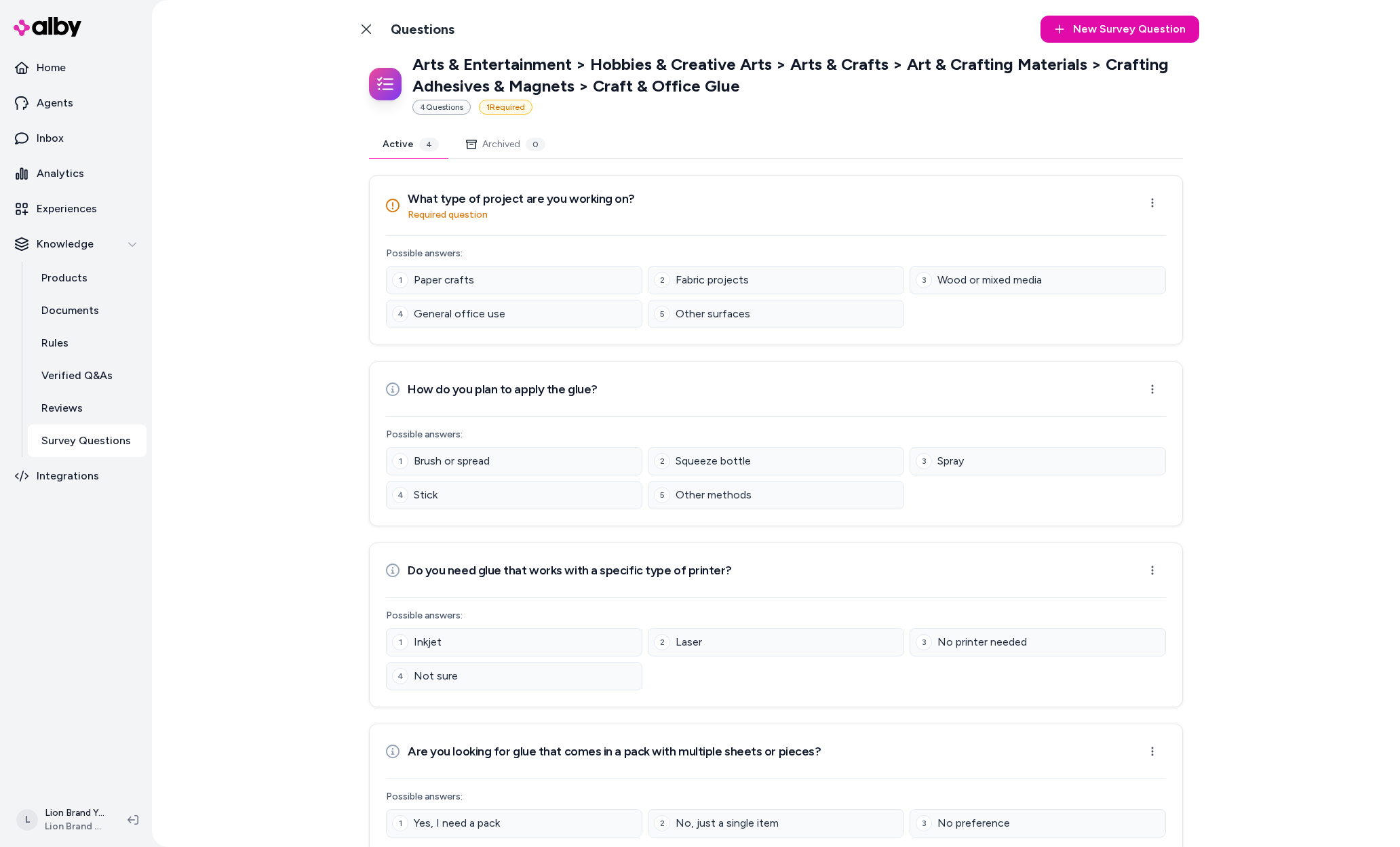
scroll to position [0, 0]
click at [363, 29] on icon at bounding box center [366, 30] width 11 height 11
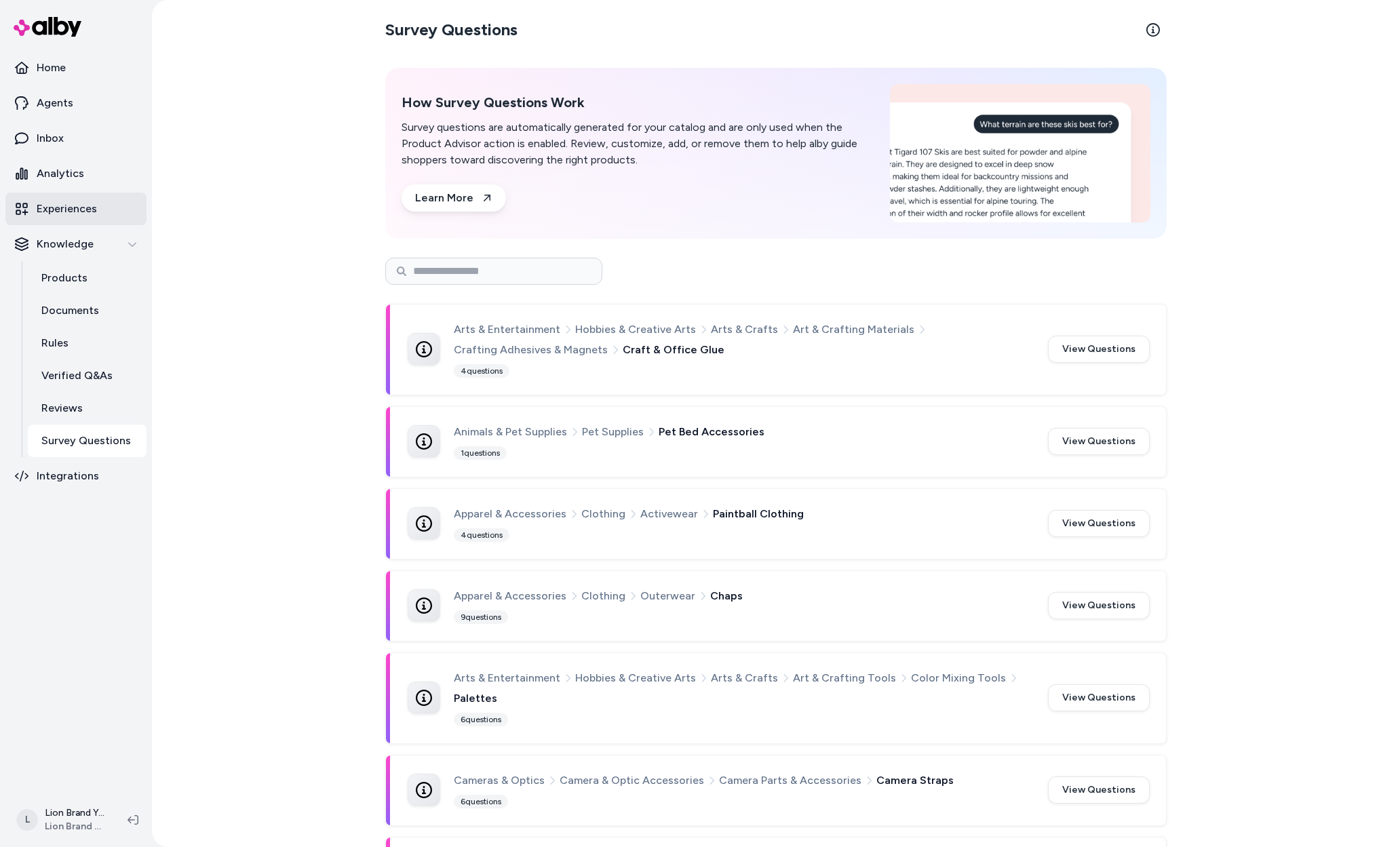
click at [76, 216] on p "Experiences" at bounding box center [67, 209] width 61 height 16
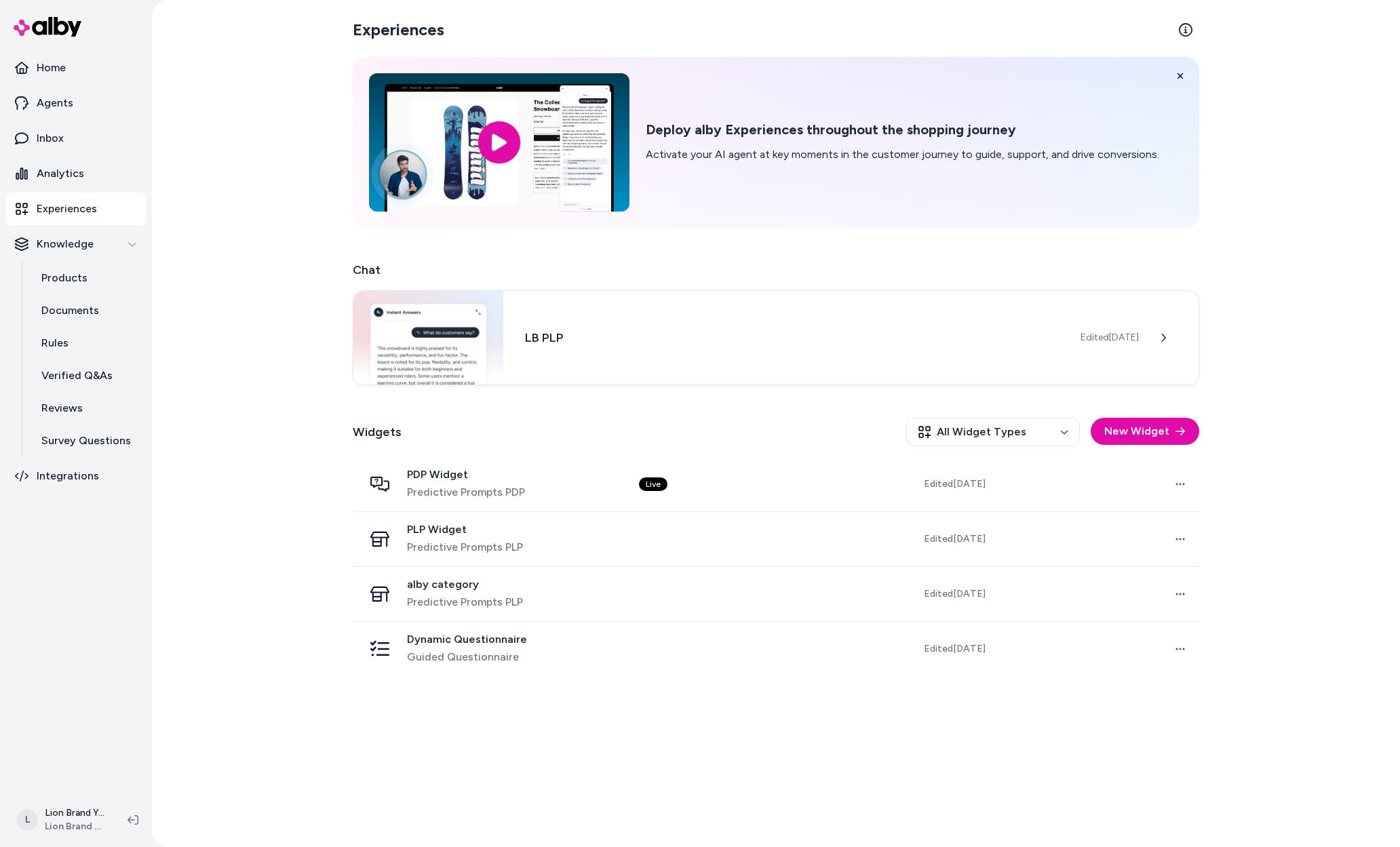
click at [102, 209] on link "Experiences" at bounding box center [76, 209] width 141 height 33
click at [261, 240] on div "Experiences Deploy alby Experiences throughout the shopping journey Activate yo…" at bounding box center [776, 424] width 1248 height 847
click at [258, 158] on div "Experiences Deploy alby Experiences throughout the shopping journey Activate yo…" at bounding box center [776, 424] width 1248 height 847
click at [88, 440] on p "Survey Questions" at bounding box center [86, 440] width 89 height 16
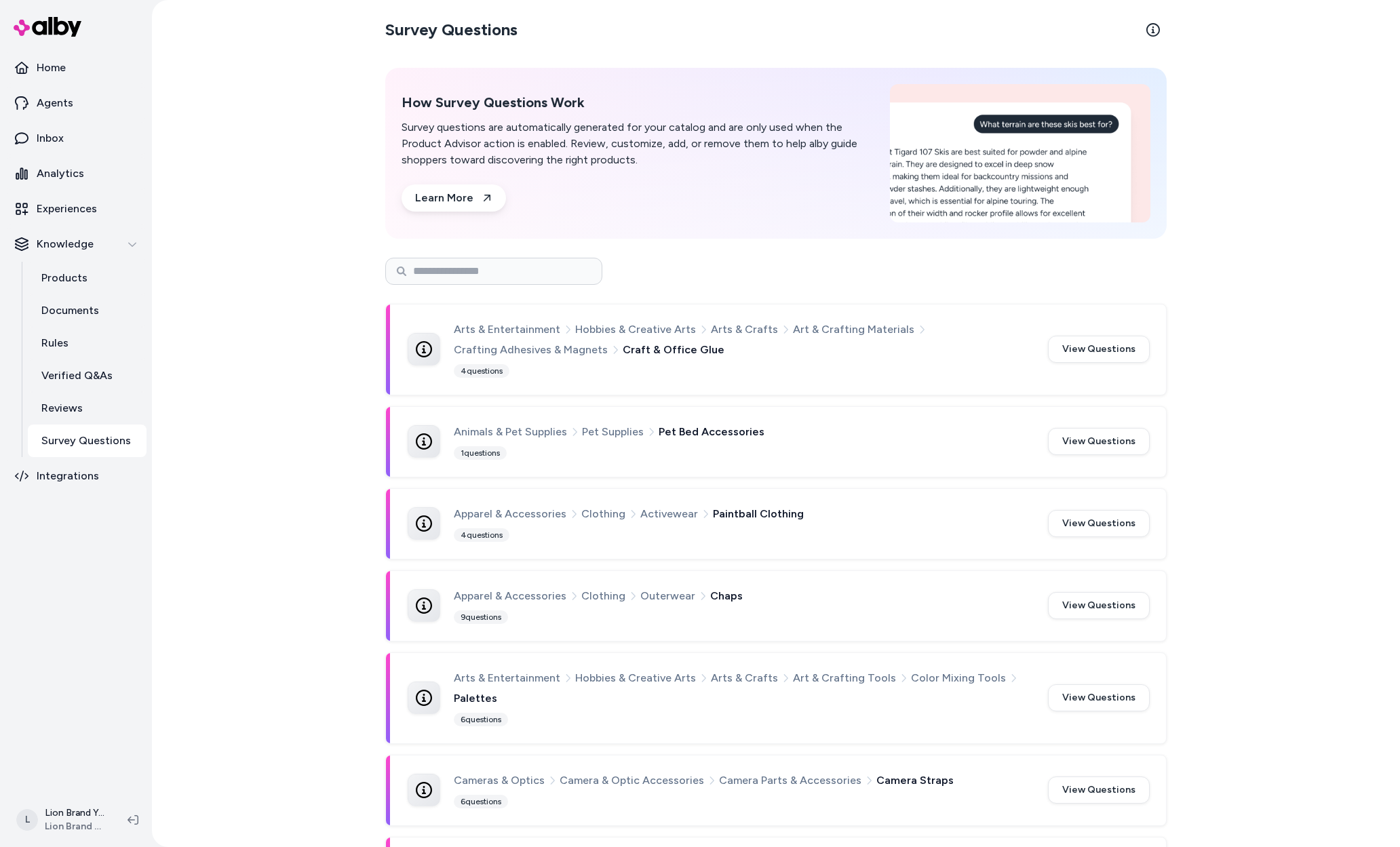
click at [1238, 336] on div "Survey Questions How Survey Questions Work Survey questions are automatically g…" at bounding box center [776, 424] width 1248 height 847
